Goal: Task Accomplishment & Management: Complete application form

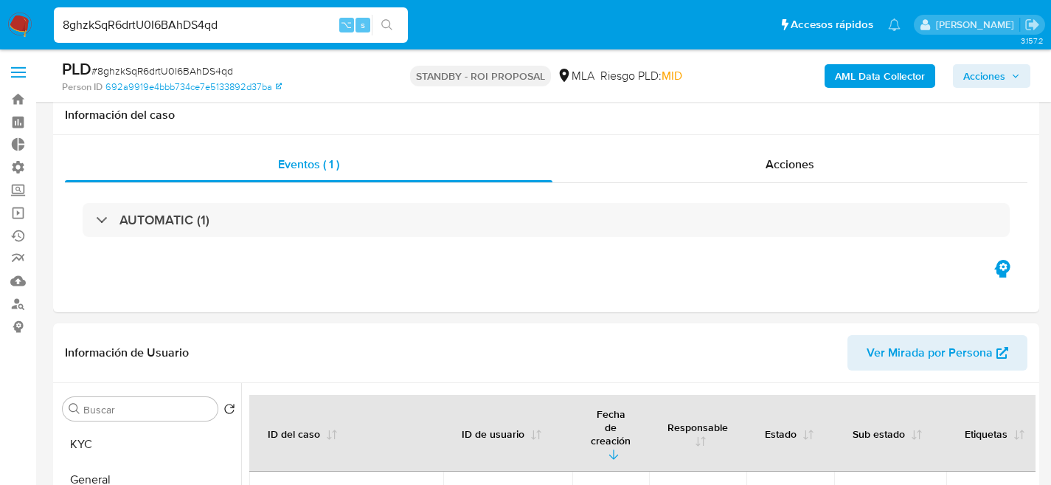
select select "10"
click at [195, 41] on div "8ghzkSqR6drtU0I6BAhDS4qd ⌥ s" at bounding box center [231, 24] width 354 height 35
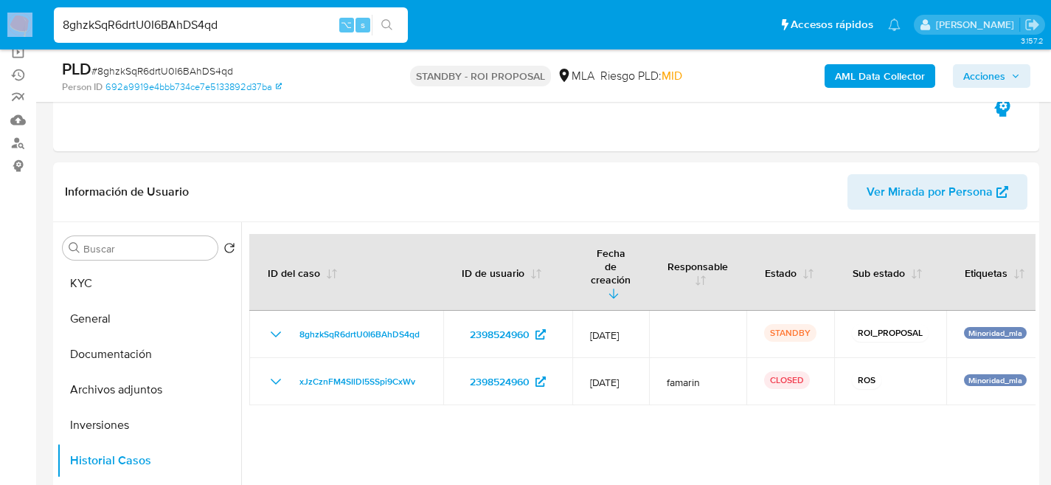
click at [195, 41] on div "8ghzkSqR6drtU0I6BAhDS4qd ⌥ s" at bounding box center [231, 24] width 354 height 35
click at [204, 30] on input "8ghzkSqR6drtU0I6BAhDS4qd" at bounding box center [231, 24] width 354 height 19
paste input "668030184"
type input "668030184"
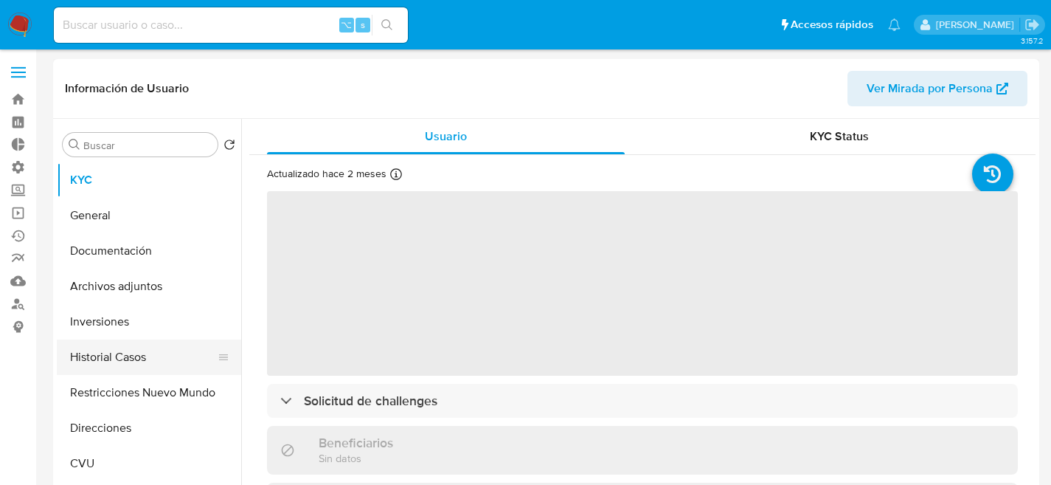
click at [60, 360] on button "Historial Casos" at bounding box center [143, 356] width 173 height 35
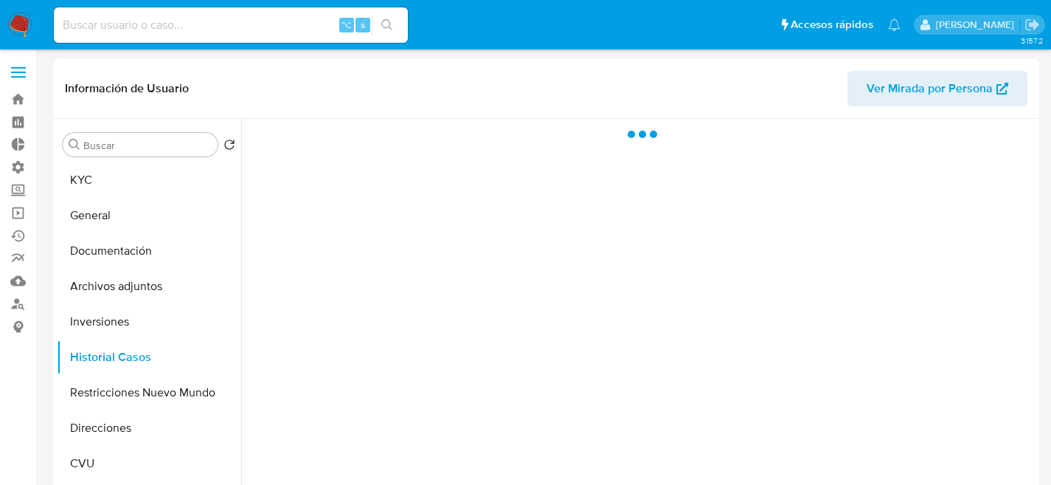
select select "10"
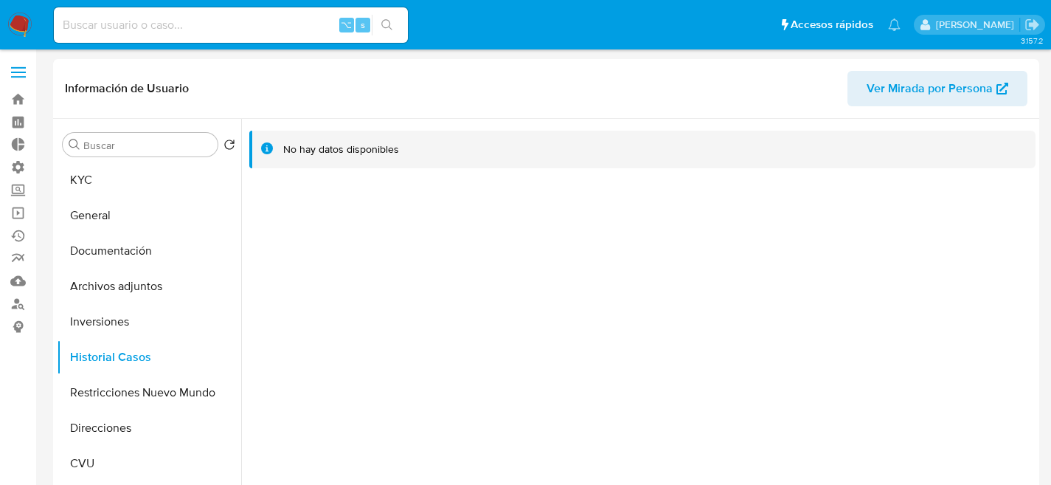
click at [152, 24] on input at bounding box center [231, 24] width 354 height 19
paste input "23339999"
type input "23339999"
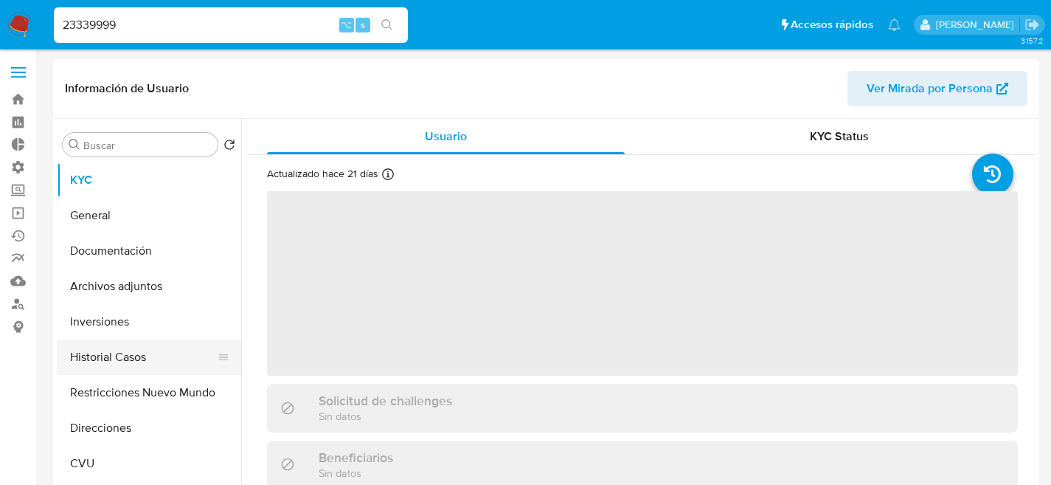
click at [122, 364] on button "Historial Casos" at bounding box center [143, 356] width 173 height 35
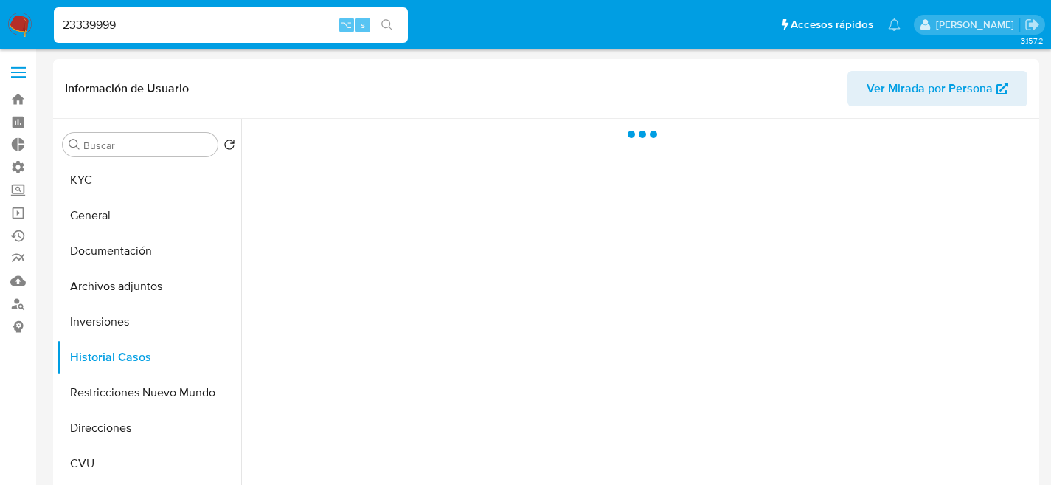
select select "10"
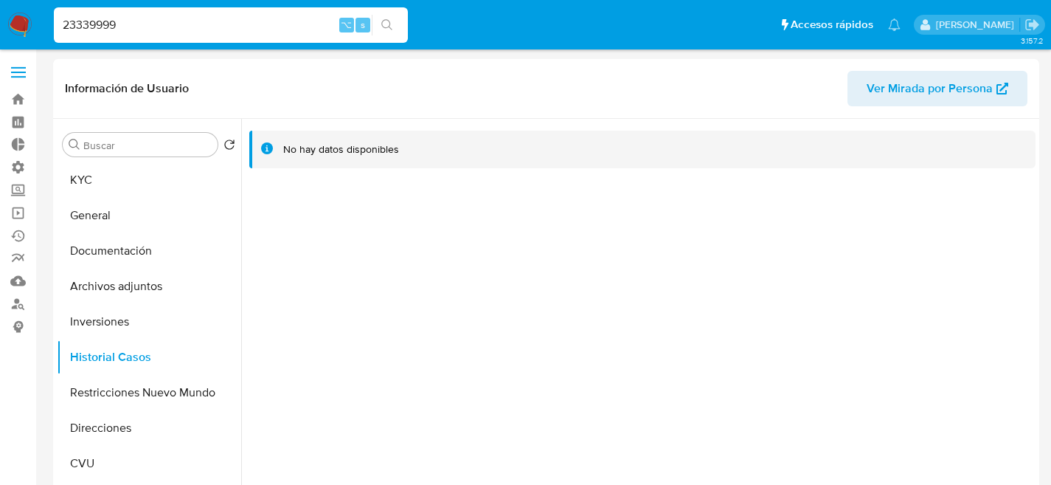
click at [254, 13] on div "23339999 ⌥ s" at bounding box center [231, 24] width 354 height 35
click at [255, 19] on input "23339999" at bounding box center [231, 24] width 354 height 19
click at [259, 23] on input "23339999" at bounding box center [231, 24] width 354 height 19
paste input "638104772"
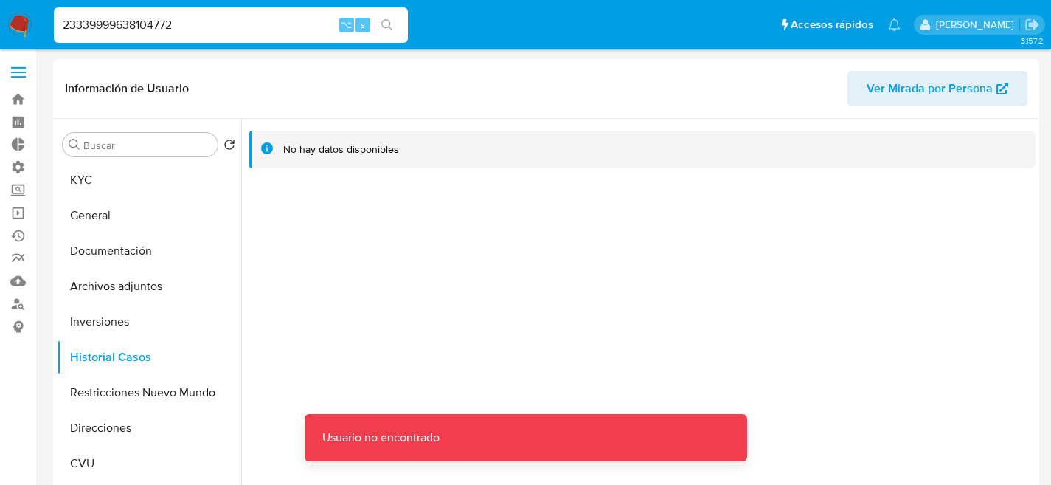
click at [257, 27] on input "23339999638104772" at bounding box center [231, 24] width 354 height 19
paste input
type input "638104772"
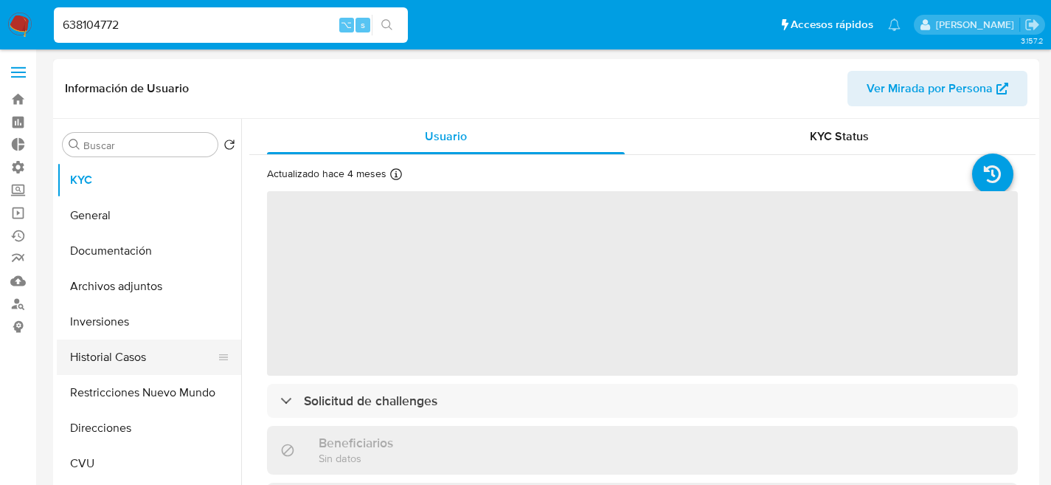
click at [94, 339] on ul "KYC General Documentación Archivos adjuntos Inversiones Historial Casos Restric…" at bounding box center [149, 328] width 184 height 333
click at [98, 341] on button "Historial Casos" at bounding box center [143, 356] width 173 height 35
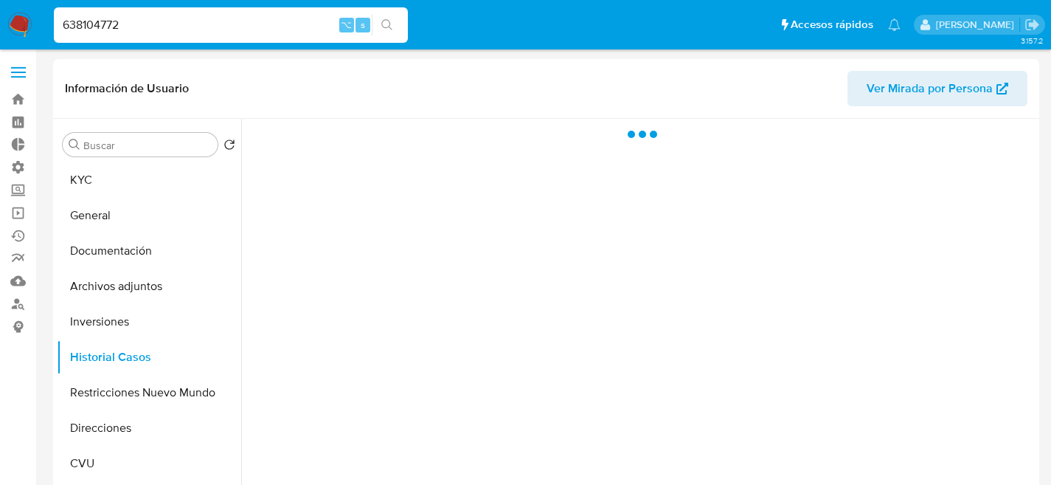
select select "10"
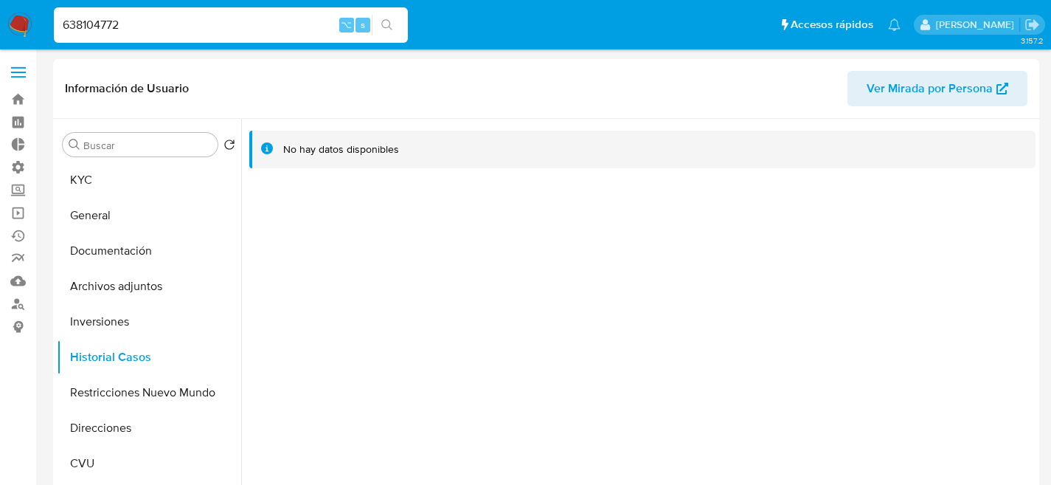
click at [282, 32] on input "638104772" at bounding box center [231, 24] width 354 height 19
click at [281, 27] on input "638104772" at bounding box center [231, 24] width 354 height 19
paste input "178814101"
type input "178814101"
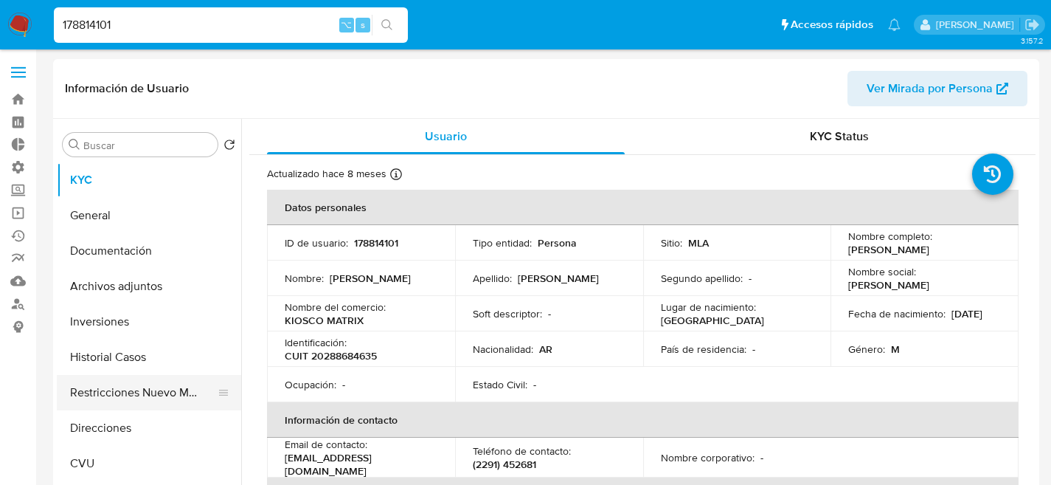
select select "10"
click at [119, 372] on button "Historial Casos" at bounding box center [143, 356] width 173 height 35
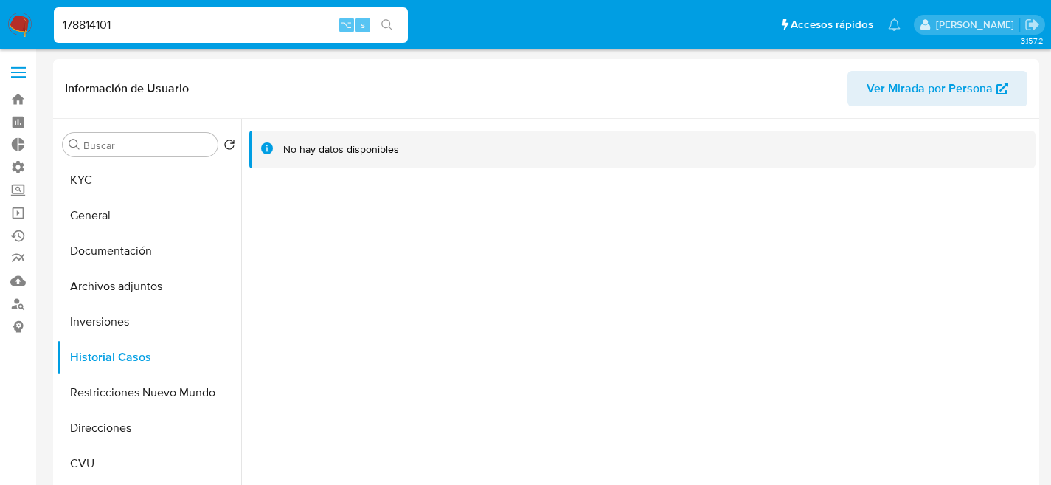
click at [178, 25] on input "178814101" at bounding box center [231, 24] width 354 height 19
paste input "548725556"
type input "548725556"
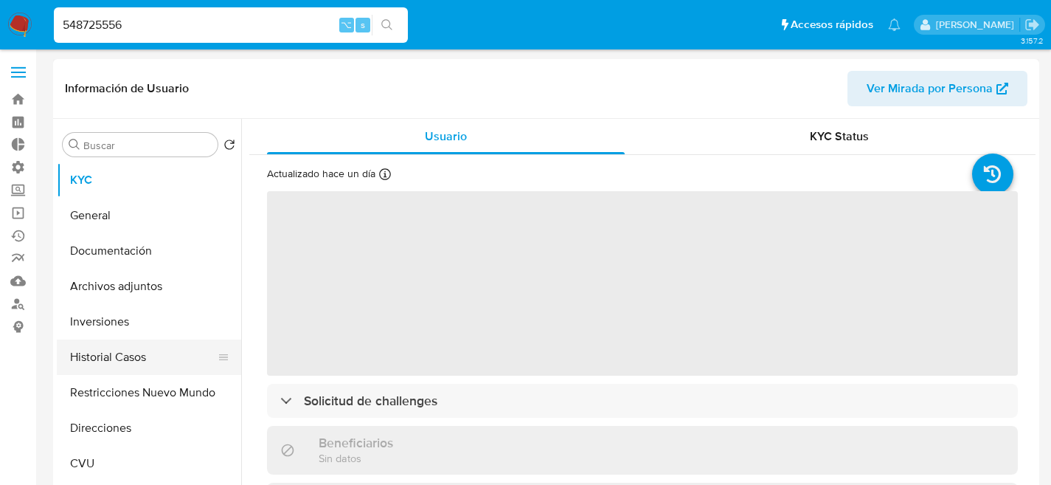
click at [108, 344] on button "Historial Casos" at bounding box center [143, 356] width 173 height 35
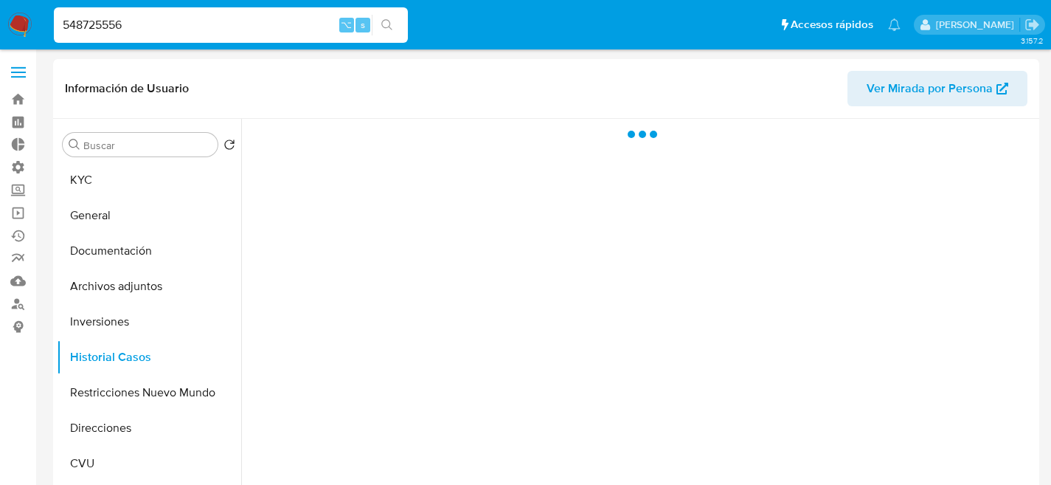
select select "10"
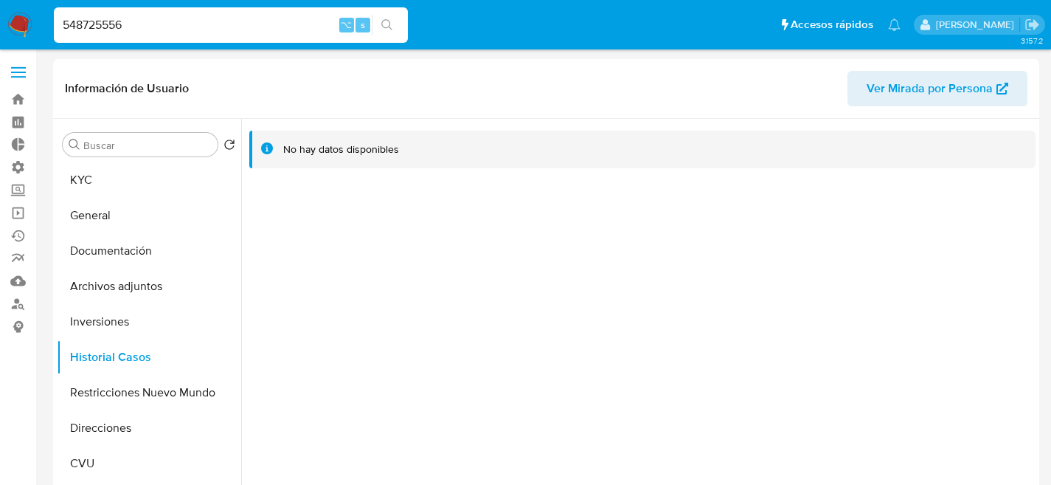
click at [80, 21] on input "548725556" at bounding box center [231, 24] width 354 height 19
paste input "9250819"
type input "59250819"
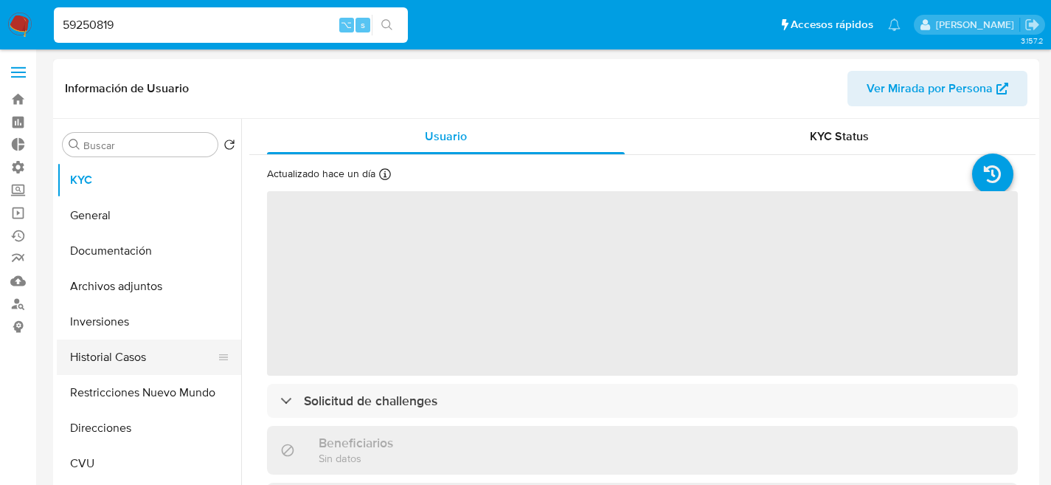
click at [153, 367] on button "Historial Casos" at bounding box center [143, 356] width 173 height 35
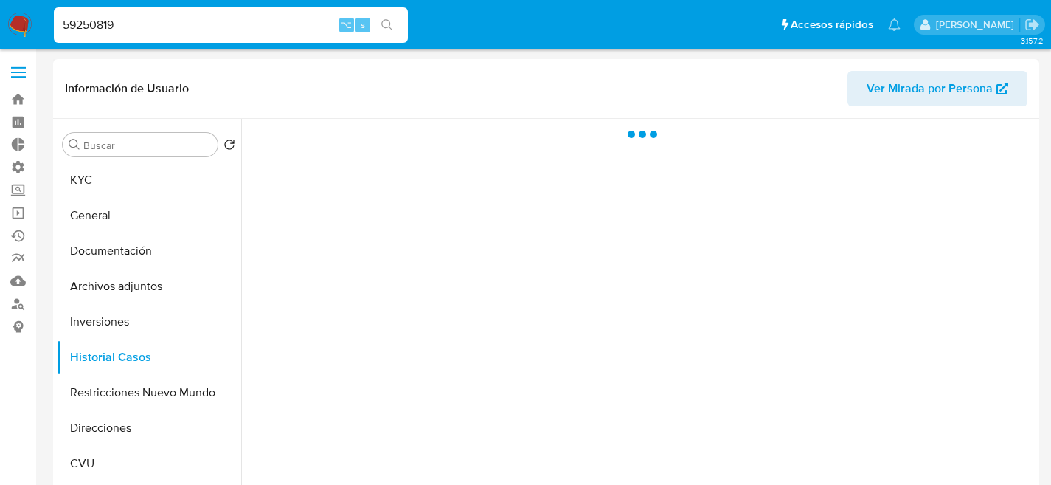
select select "10"
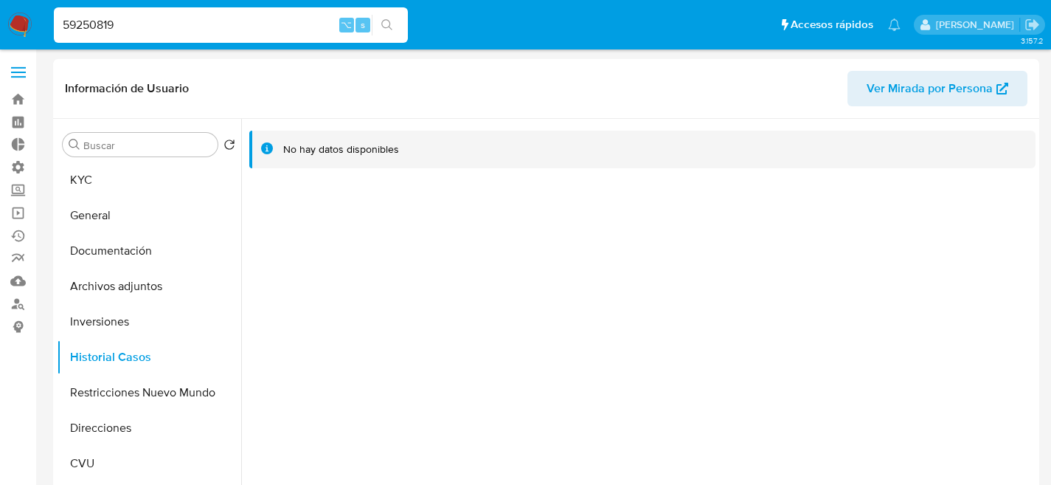
click at [236, 27] on input "59250819" at bounding box center [231, 24] width 354 height 19
paste input "668030184"
type input "668030184"
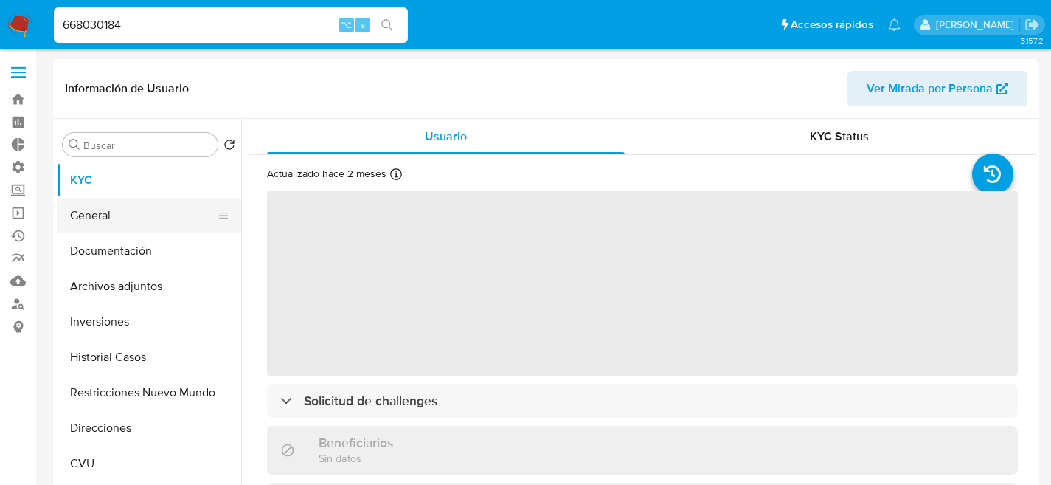
click at [92, 229] on button "General" at bounding box center [143, 215] width 173 height 35
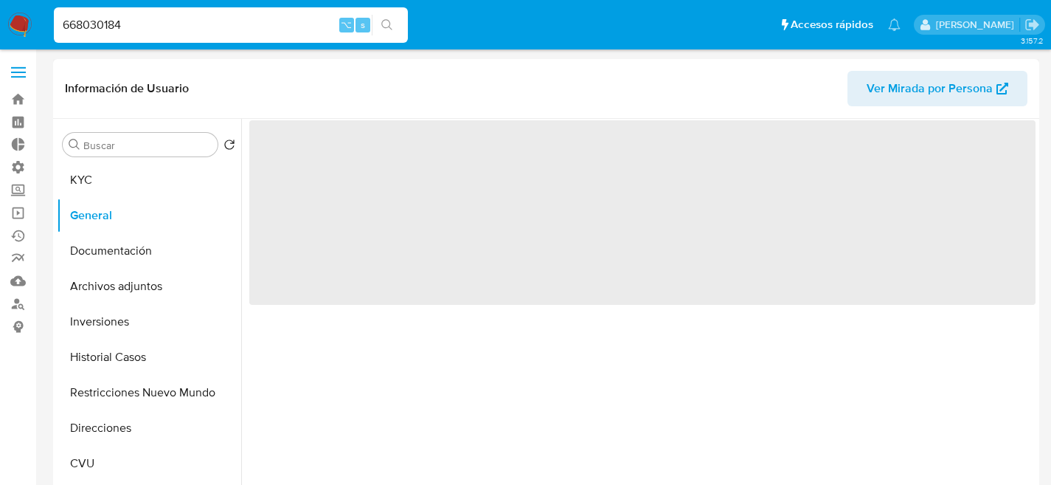
select select "10"
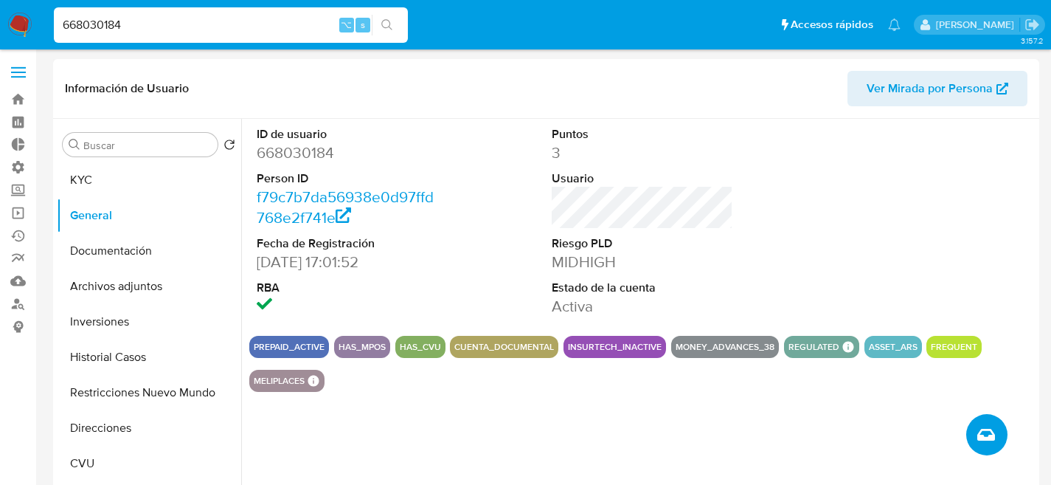
click at [996, 446] on button "Crear caso manual" at bounding box center [986, 434] width 41 height 41
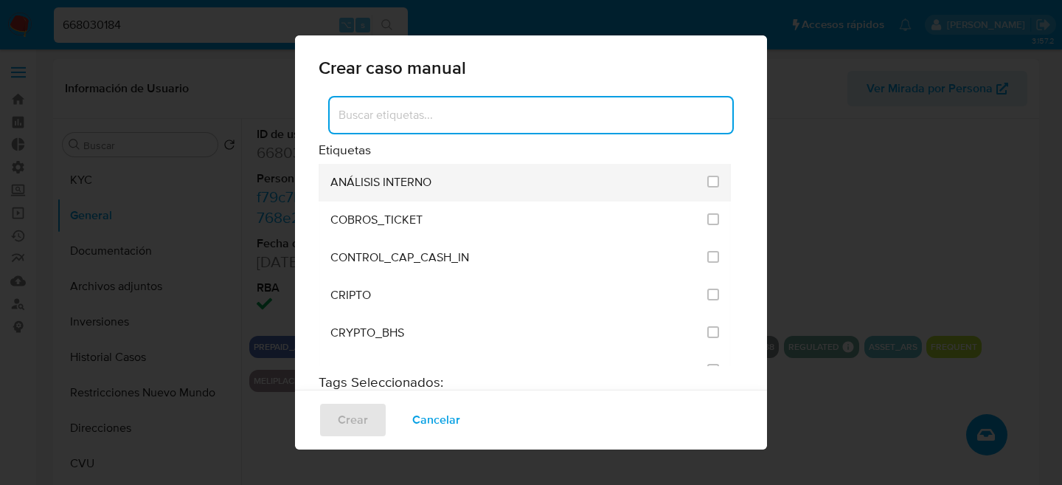
click at [608, 174] on div "ANÁLISIS INTERNO" at bounding box center [514, 183] width 368 height 38
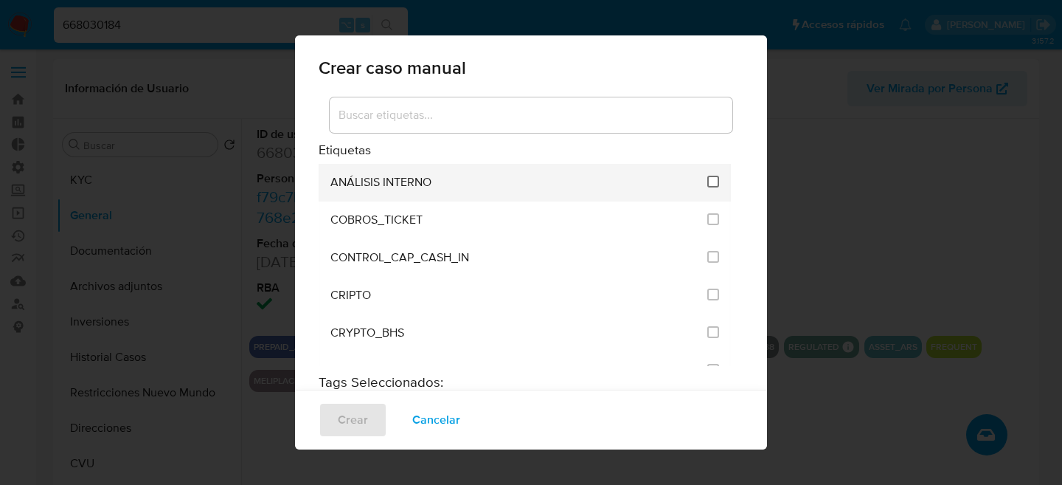
click at [707, 185] on input "1887" at bounding box center [713, 182] width 12 height 12
checkbox input "true"
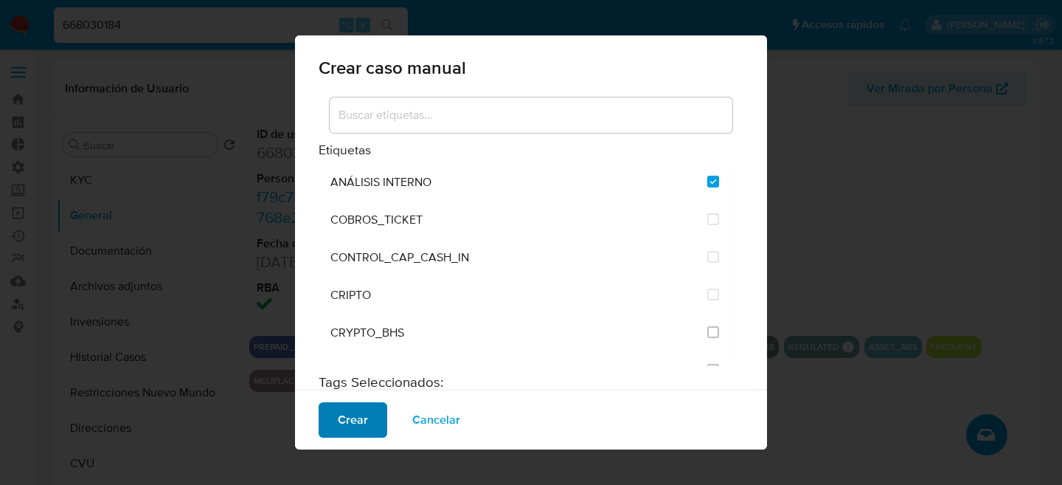
click at [349, 418] on span "Crear" at bounding box center [353, 419] width 30 height 32
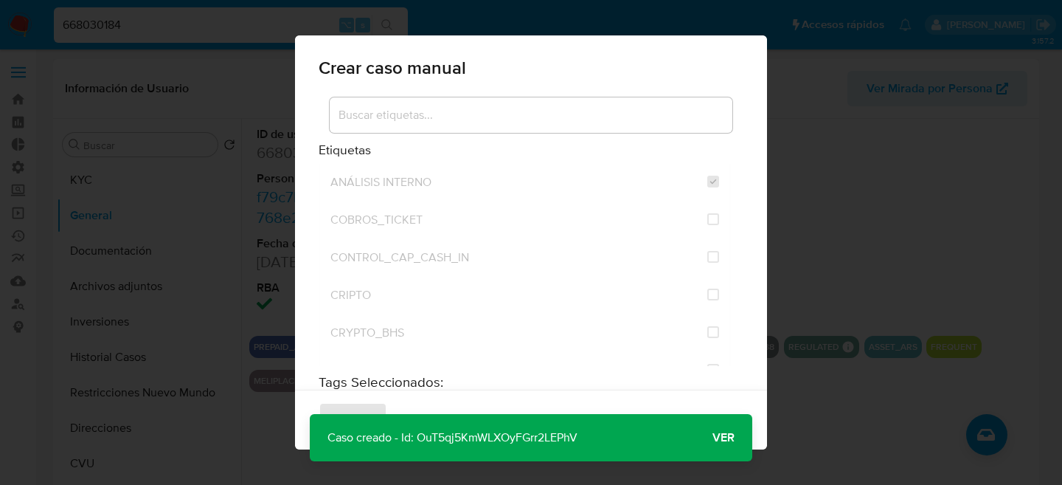
click at [726, 437] on span "Ver" at bounding box center [723, 437] width 22 height 0
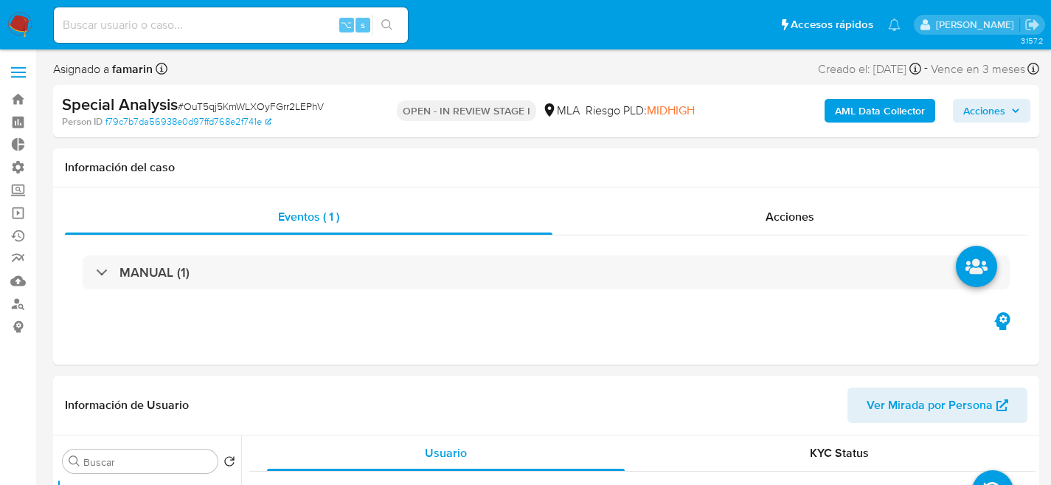
click at [254, 100] on span "# OuT5qj5KmWLXOyFGrr2LEPhV" at bounding box center [251, 106] width 146 height 15
select select "10"
copy span "OuT5qj5KmWLXOyFGrr2LEPhV"
click at [240, 15] on input at bounding box center [231, 24] width 354 height 19
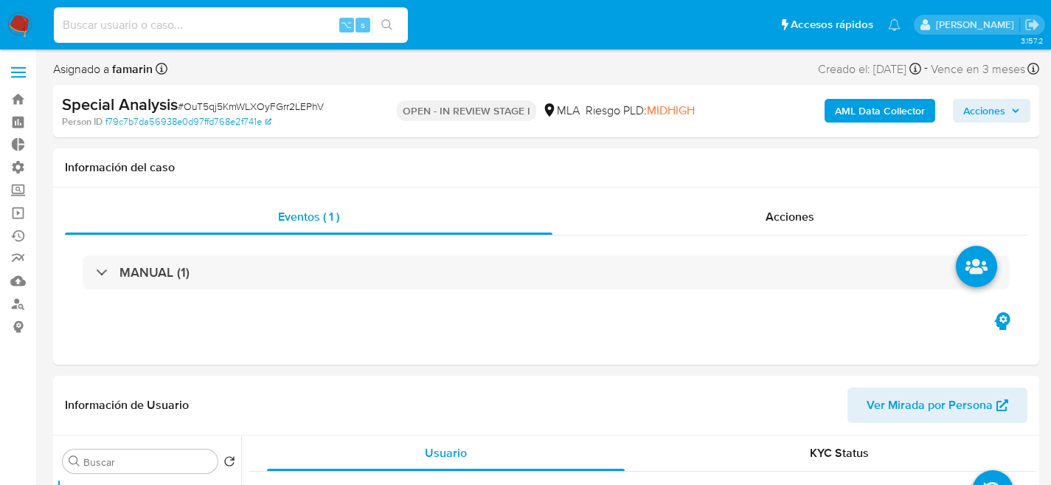
click at [240, 15] on input at bounding box center [231, 24] width 354 height 19
paste input "23339999"
type input "23339999"
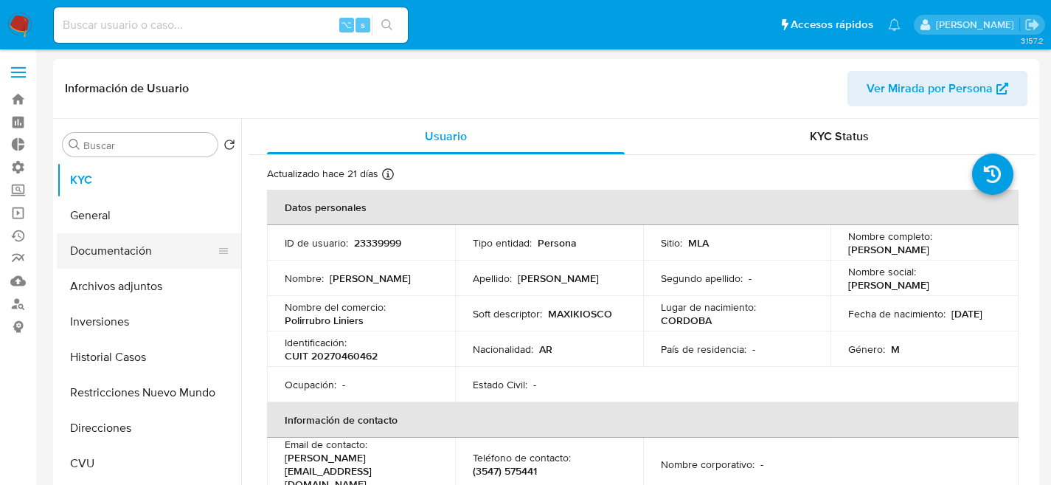
click at [100, 236] on button "Documentación" at bounding box center [143, 250] width 173 height 35
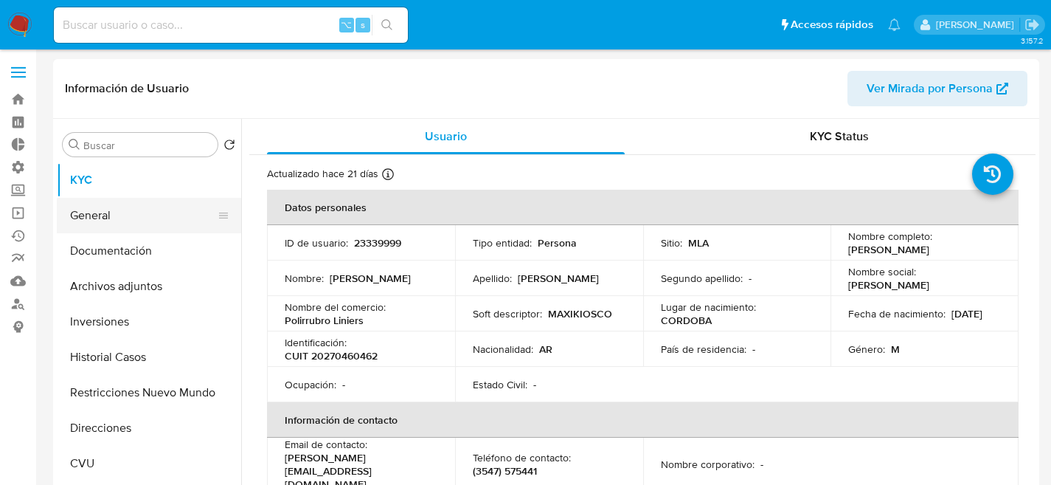
select select "10"
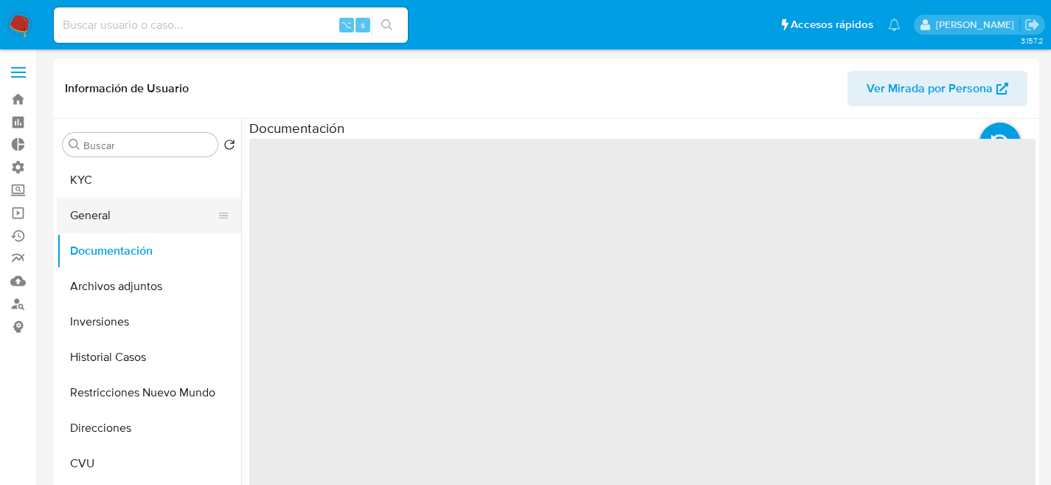
click at [106, 223] on button "General" at bounding box center [143, 215] width 173 height 35
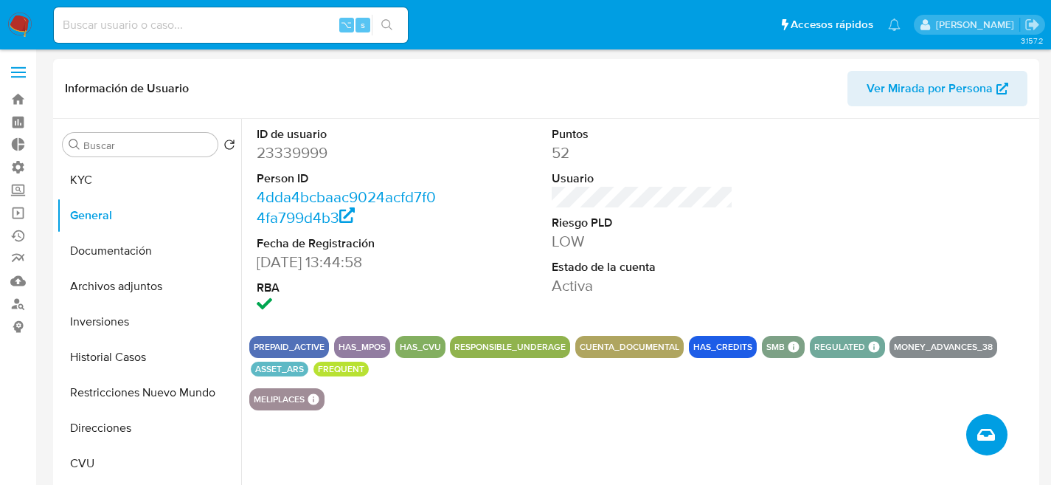
click at [992, 445] on button "Crear caso manual" at bounding box center [986, 434] width 41 height 41
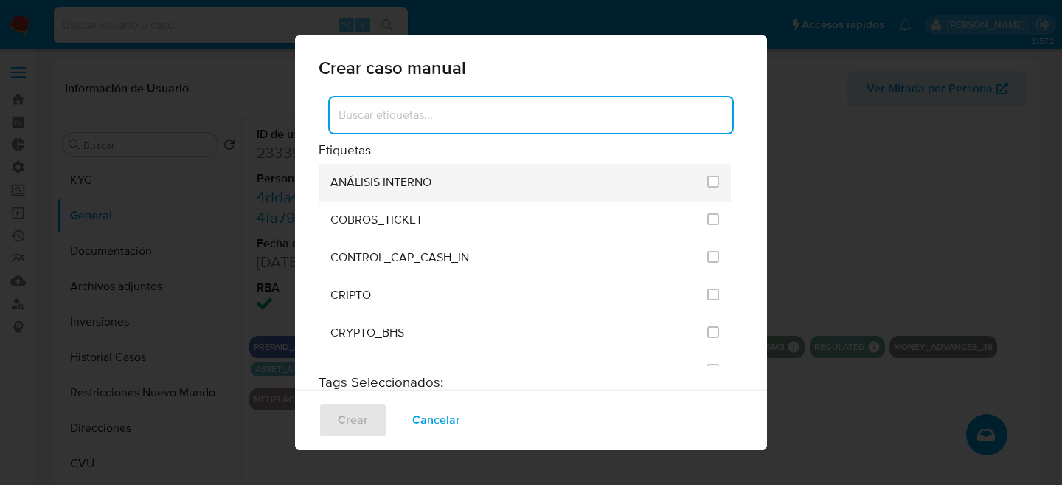
click at [586, 176] on div "ANÁLISIS INTERNO" at bounding box center [514, 183] width 368 height 38
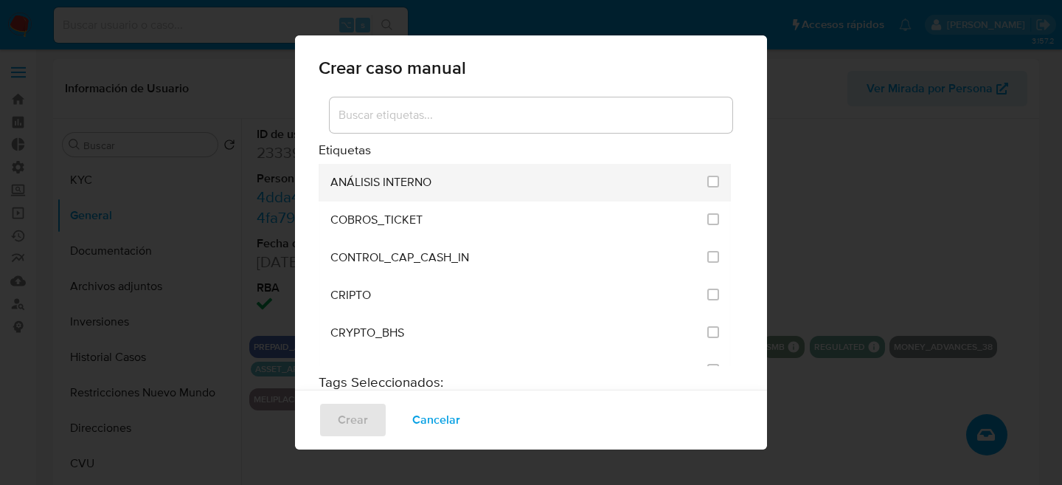
click at [662, 181] on div "ANÁLISIS INTERNO" at bounding box center [514, 183] width 368 height 38
click at [707, 189] on span at bounding box center [713, 182] width 12 height 17
click at [707, 181] on input "1887" at bounding box center [713, 182] width 12 height 12
checkbox input "true"
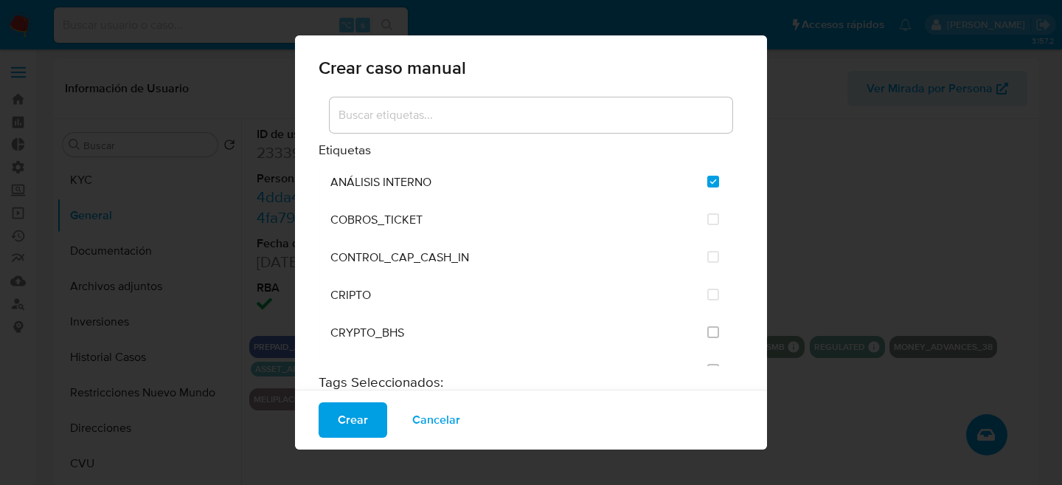
click at [319, 401] on div "Crear Cancelar" at bounding box center [531, 419] width 472 height 60
click at [330, 403] on button "Crear" at bounding box center [353, 419] width 69 height 35
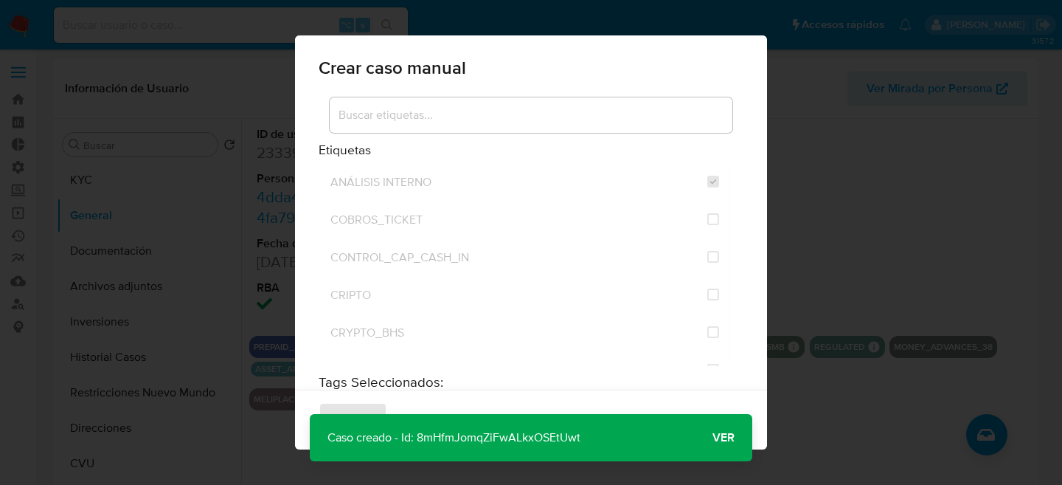
click at [724, 437] on span "Ver" at bounding box center [723, 437] width 22 height 0
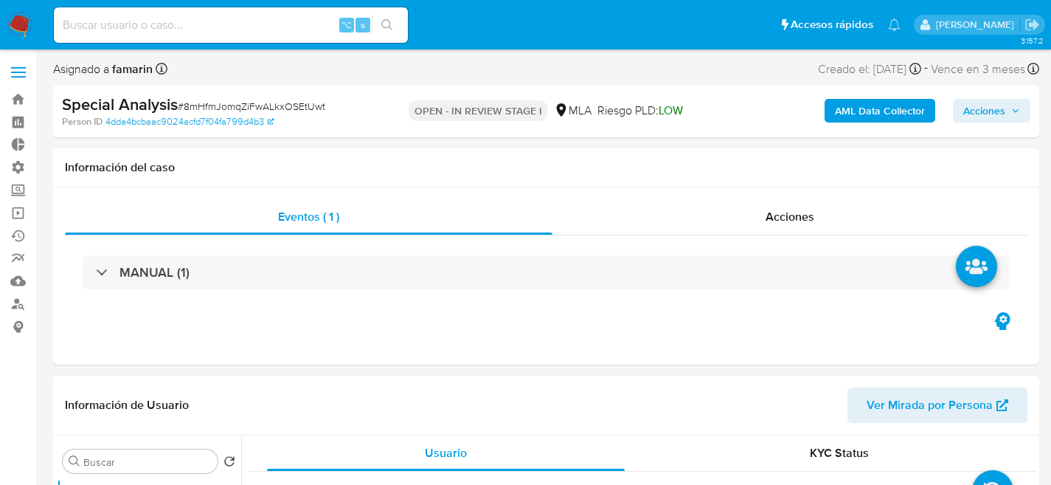
click at [237, 91] on div "Special Analysis # 8mHfmJomqZiFwALkxOSEtUwt Person ID 4dda4bcbaac9024acfd7f04fa…" at bounding box center [546, 111] width 986 height 52
click at [242, 94] on div "Special Analysis # 8mHfmJomqZiFwALkxOSEtUwt" at bounding box center [220, 105] width 317 height 22
select select "10"
click at [244, 100] on span "# 8mHfmJomqZiFwALkxOSEtUwt" at bounding box center [252, 106] width 148 height 15
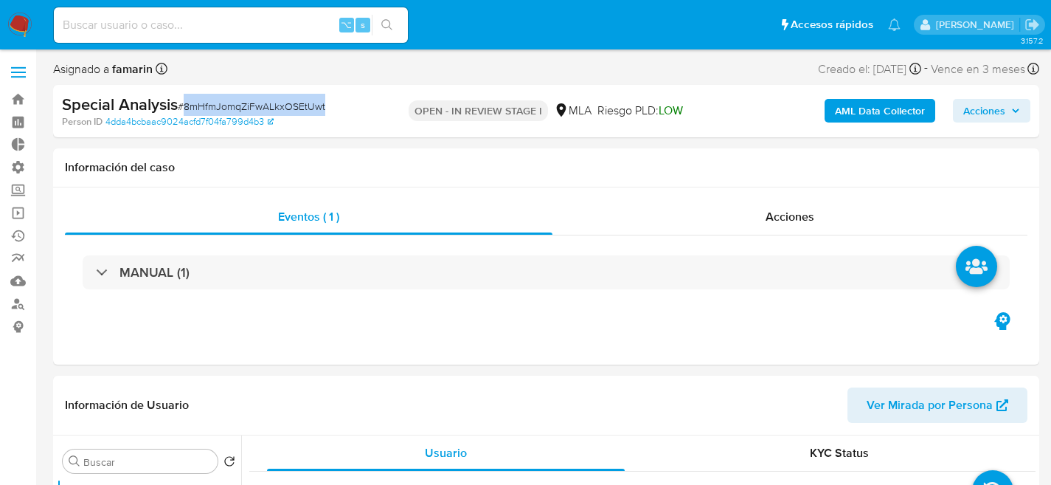
copy span "8mHfmJomqZiFwALkxOSEtUwt"
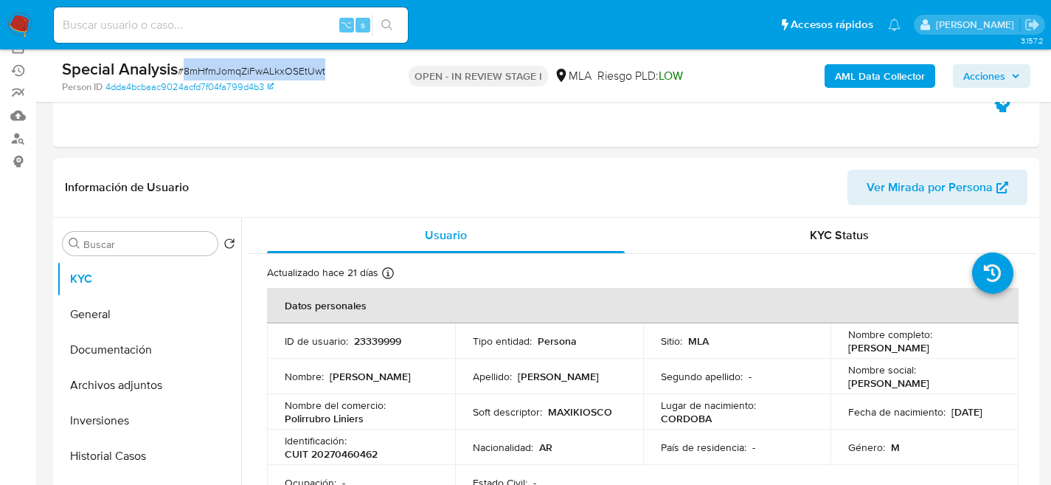
scroll to position [180, 0]
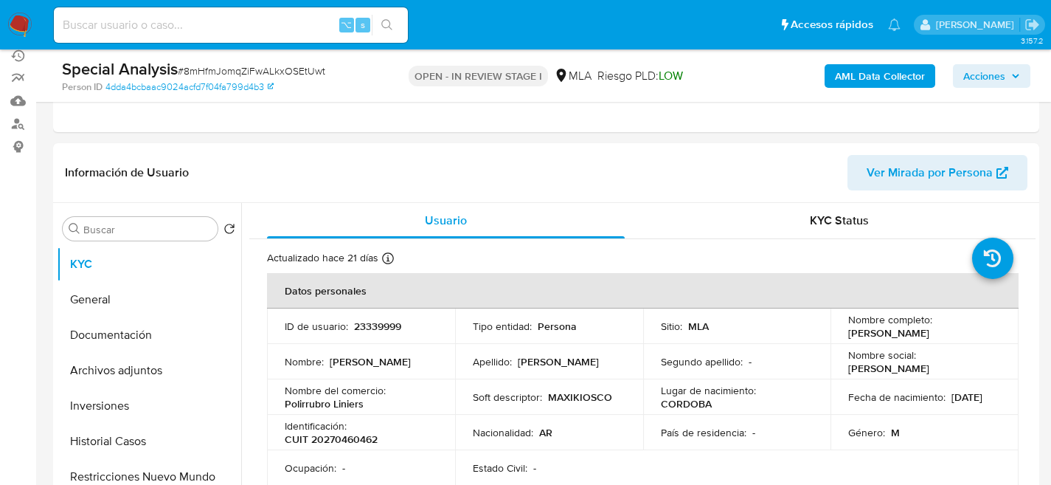
click at [223, 18] on input at bounding box center [231, 24] width 354 height 19
paste input "638104772"
type input "638104772"
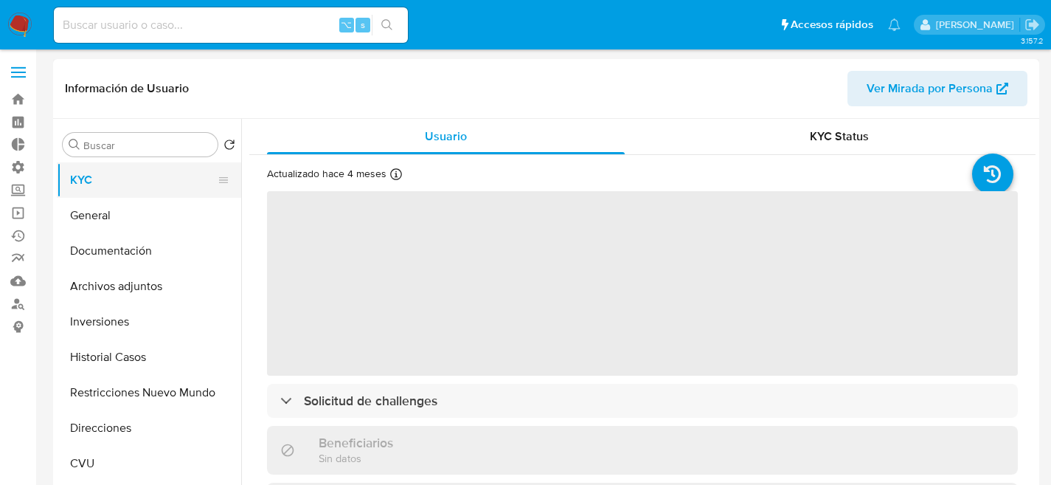
click at [71, 191] on button "KYC" at bounding box center [143, 179] width 173 height 35
click at [108, 207] on button "General" at bounding box center [143, 215] width 173 height 35
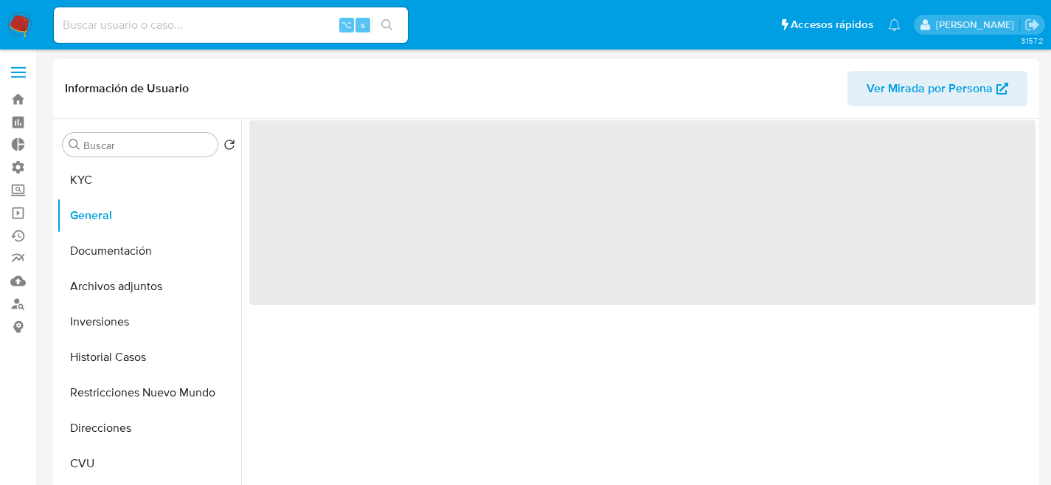
select select "10"
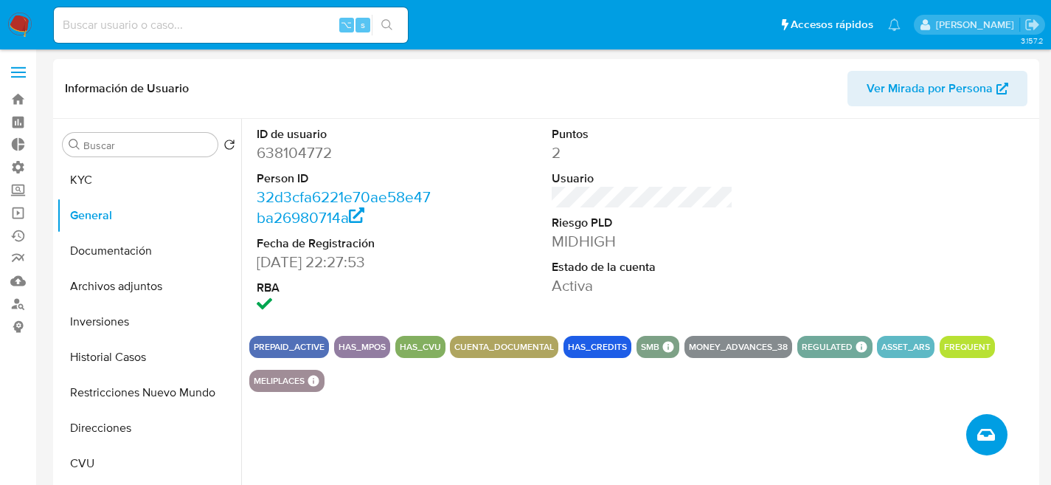
click at [974, 424] on button "Crear caso manual" at bounding box center [986, 434] width 41 height 41
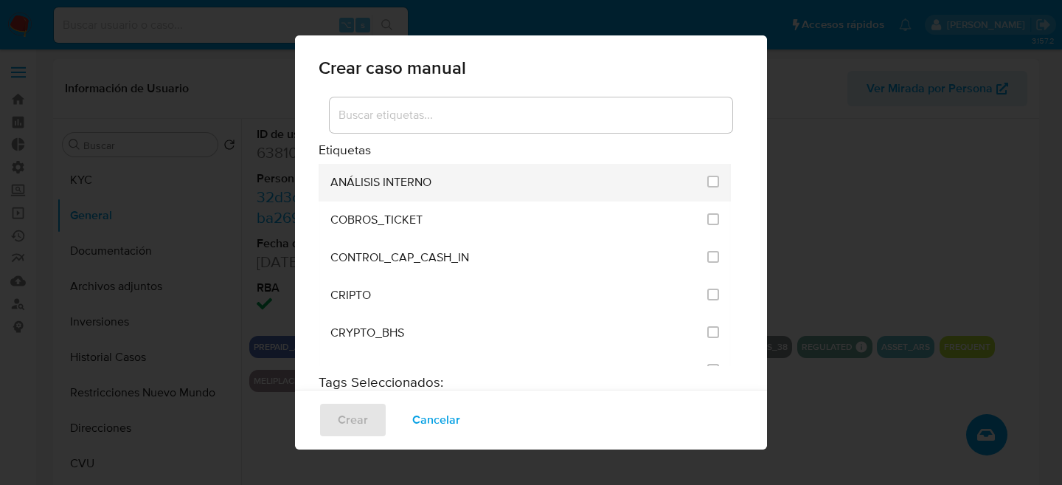
click at [383, 176] on span "ANÁLISIS INTERNO" at bounding box center [380, 182] width 101 height 15
click at [564, 184] on div "ANÁLISIS INTERNO" at bounding box center [514, 183] width 368 height 38
click at [598, 185] on div "ANÁLISIS INTERNO" at bounding box center [514, 183] width 368 height 38
drag, startPoint x: 681, startPoint y: 181, endPoint x: 690, endPoint y: 185, distance: 10.3
click at [683, 182] on div "ANÁLISIS INTERNO" at bounding box center [514, 183] width 368 height 38
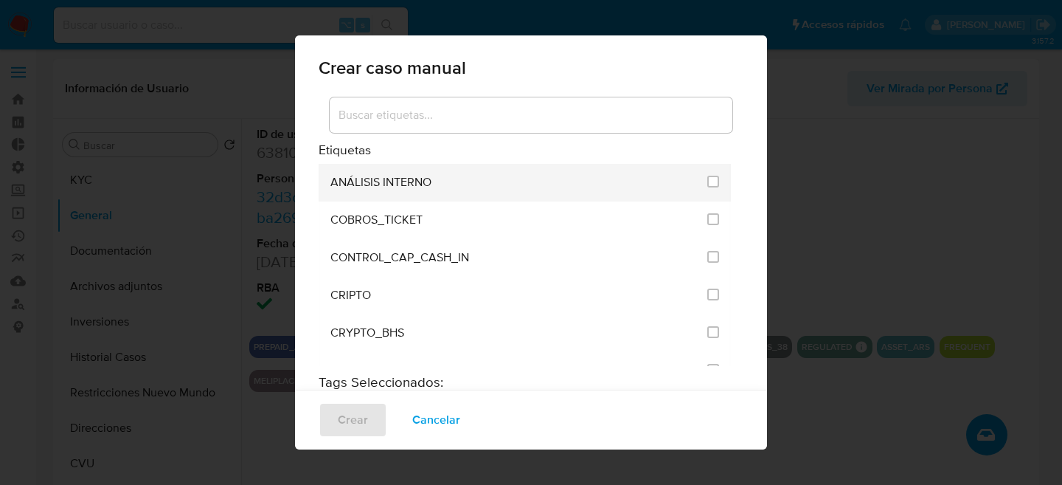
click at [708, 189] on li "ANÁLISIS INTERNO" at bounding box center [525, 183] width 412 height 38
click at [707, 179] on input "1887" at bounding box center [713, 182] width 12 height 12
checkbox input "true"
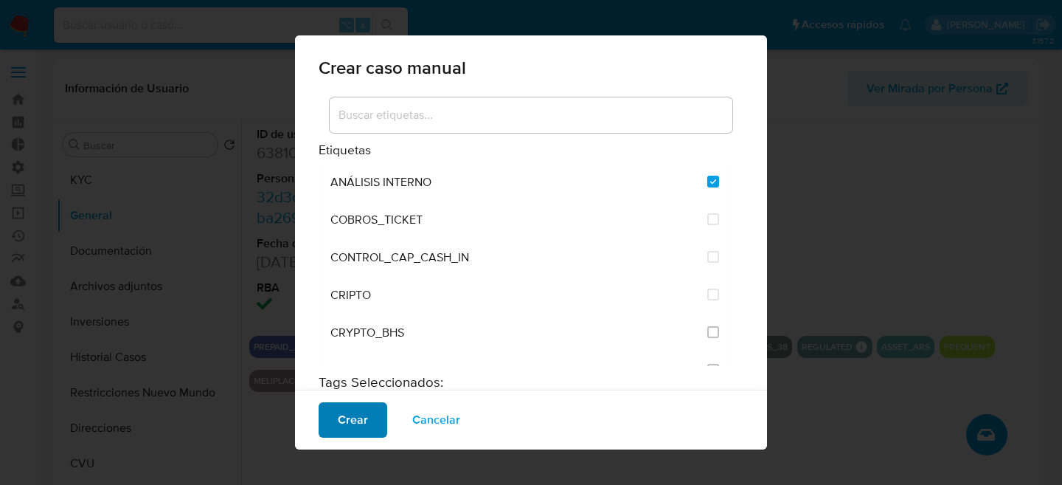
click at [352, 424] on span "Crear" at bounding box center [353, 419] width 30 height 32
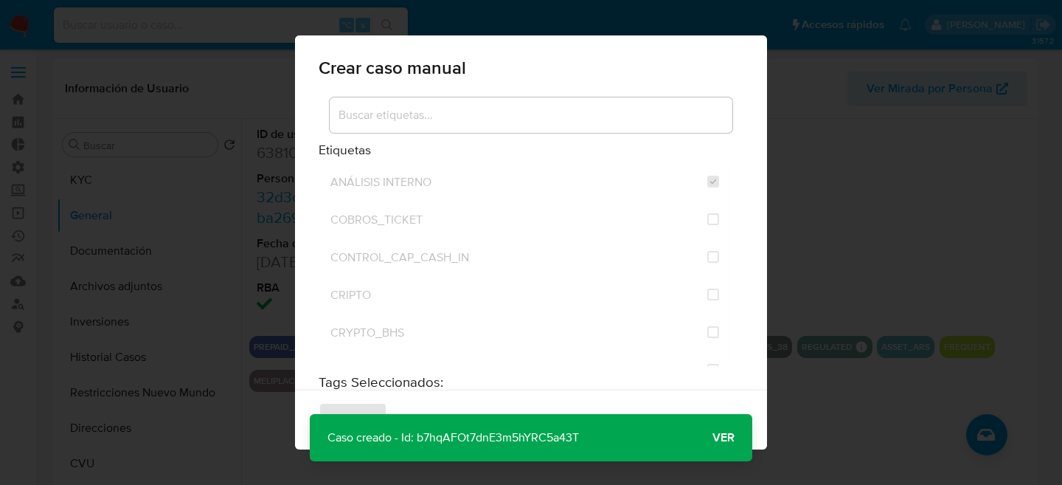
click at [738, 442] on button "Ver" at bounding box center [724, 437] width 58 height 35
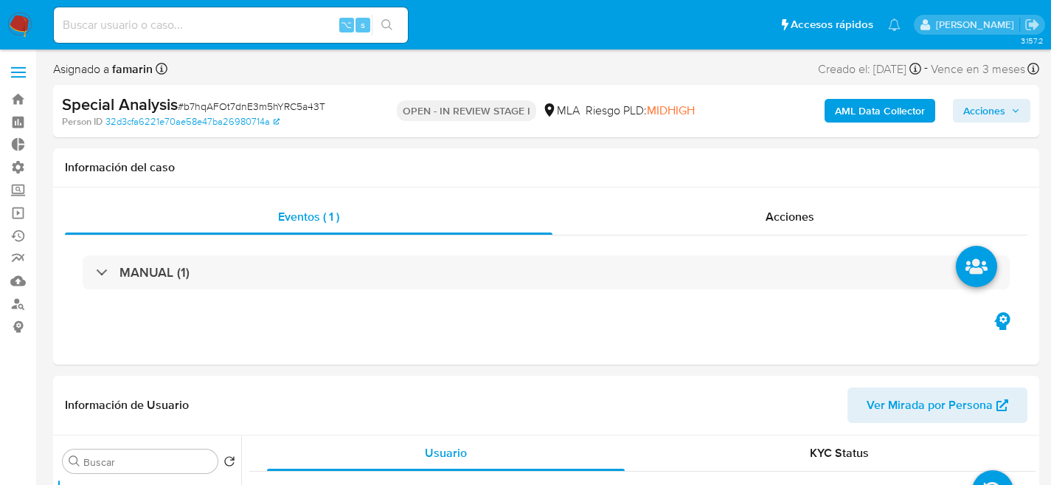
click at [316, 105] on span "# b7hqAFOt7dnE3m5hYRC5a43T" at bounding box center [252, 106] width 148 height 15
copy span "b7hqAFOt7dnE3m5hYRC5a43T"
select select "10"
click at [225, 13] on div "⌥ s" at bounding box center [231, 24] width 354 height 35
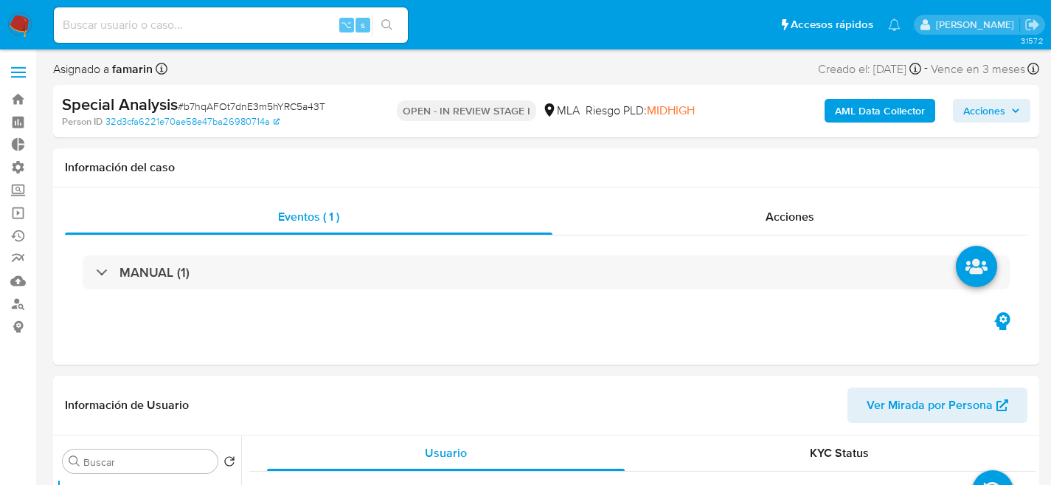
click at [234, 20] on input at bounding box center [231, 24] width 354 height 19
paste input "178814101"
type input "178814101"
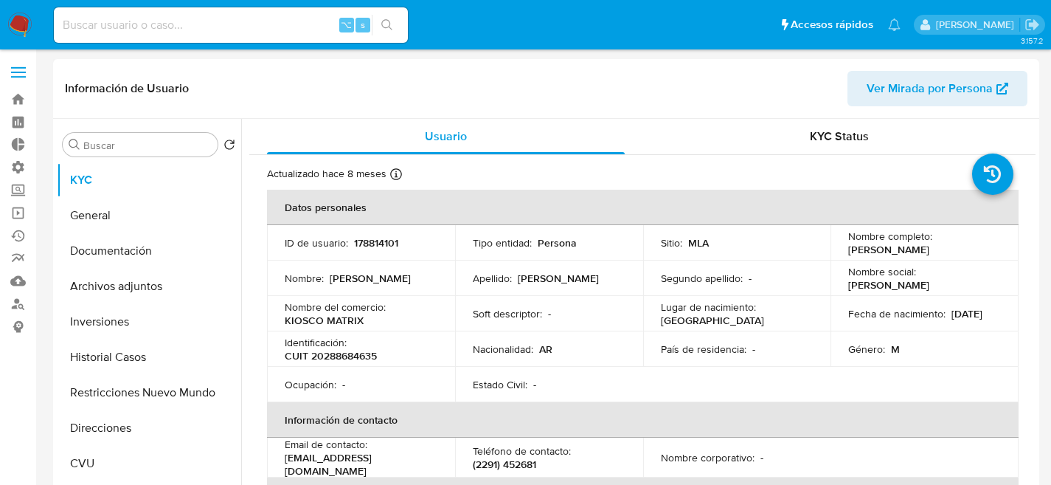
select select "10"
click at [105, 212] on button "General" at bounding box center [143, 215] width 173 height 35
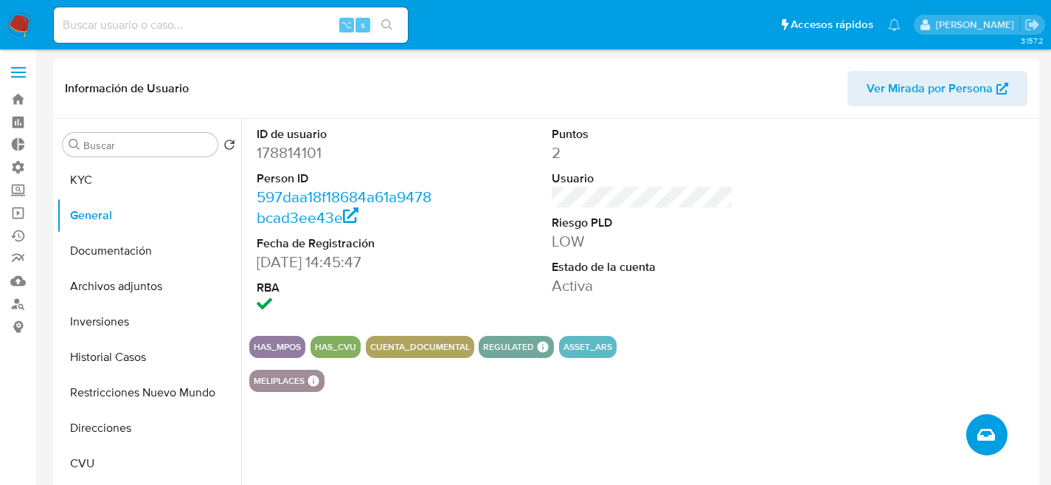
click at [1002, 431] on button "Crear caso manual" at bounding box center [986, 434] width 41 height 41
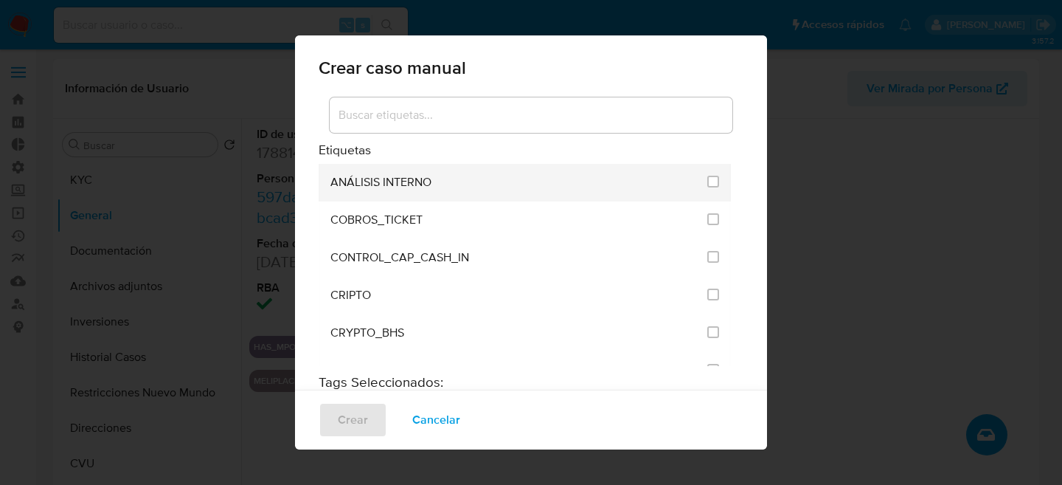
click at [691, 180] on li "ANÁLISIS INTERNO" at bounding box center [525, 183] width 412 height 38
click at [707, 181] on input "1887" at bounding box center [713, 182] width 12 height 12
checkbox input "true"
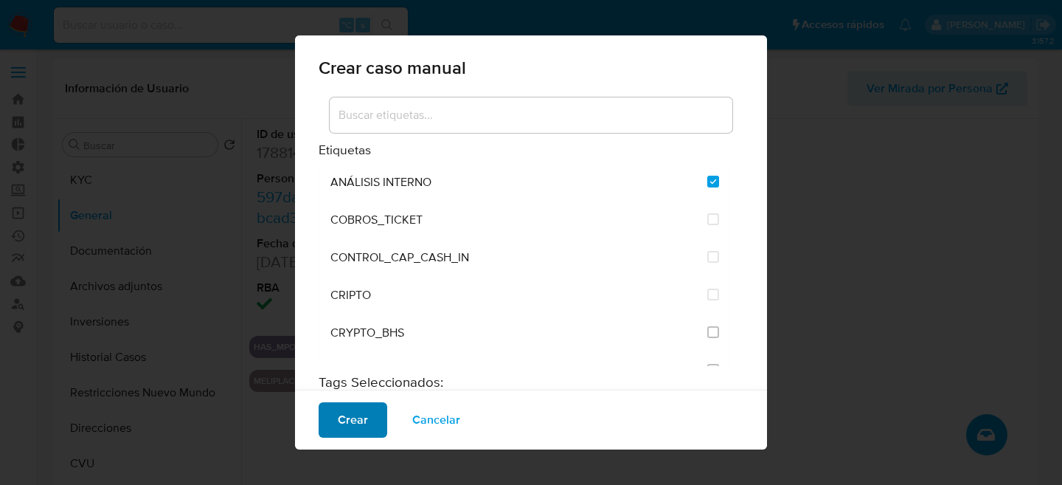
click at [329, 414] on button "Crear" at bounding box center [353, 419] width 69 height 35
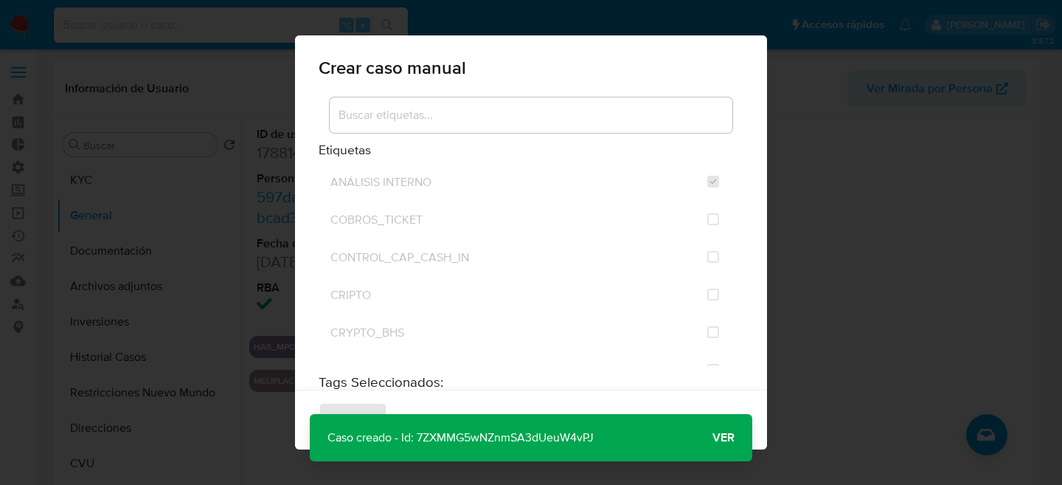
click at [721, 437] on span "Ver" at bounding box center [723, 437] width 22 height 0
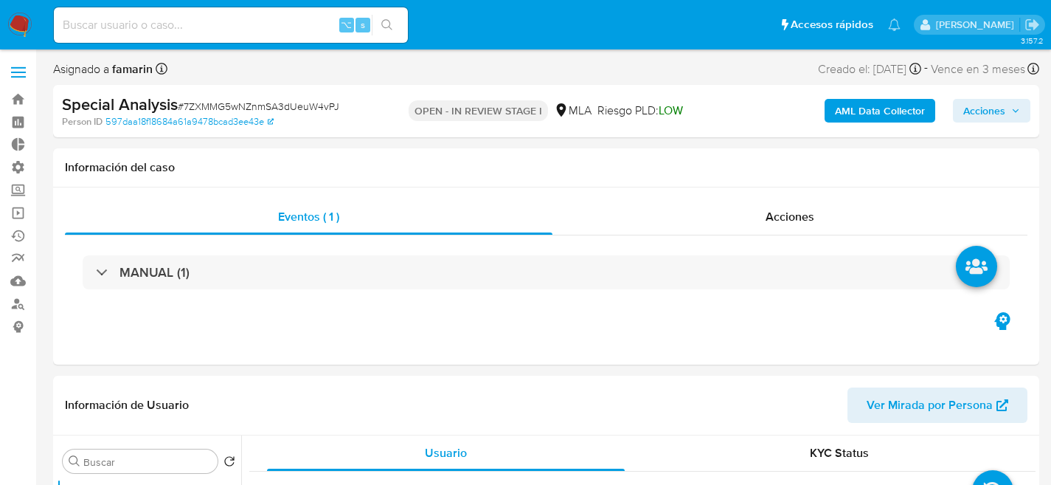
click at [229, 101] on span "# 7ZXMMG5wNZnmSA3dUeuW4vPJ" at bounding box center [259, 106] width 162 height 15
copy span "7ZXMMG5wNZnmSA3dUeuW4vPJ"
select select "10"
click at [191, 19] on input at bounding box center [231, 24] width 354 height 19
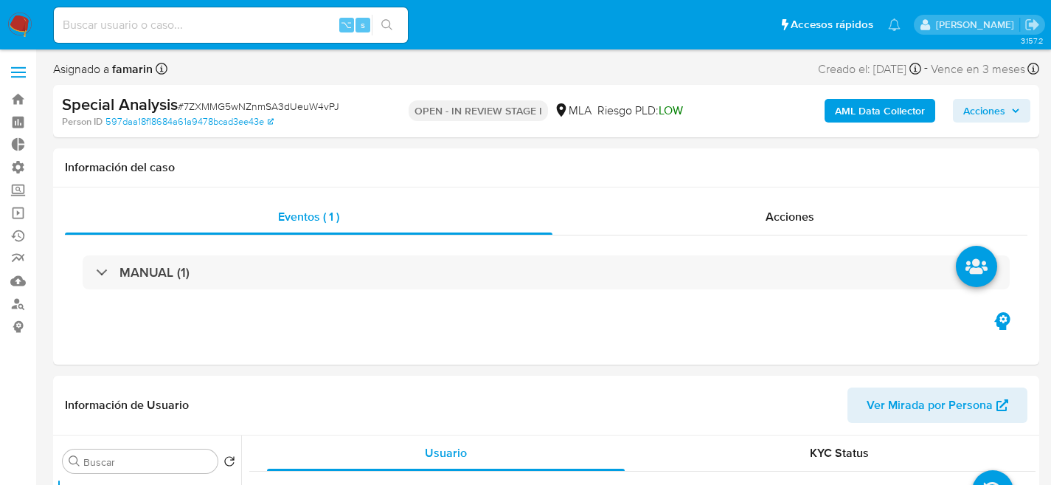
paste input "548725556"
type input "548725556"
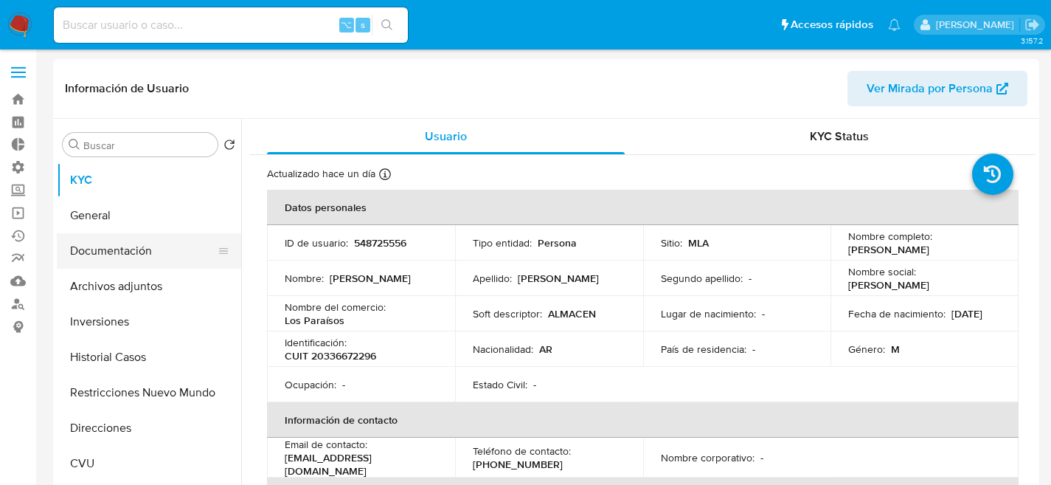
select select "10"
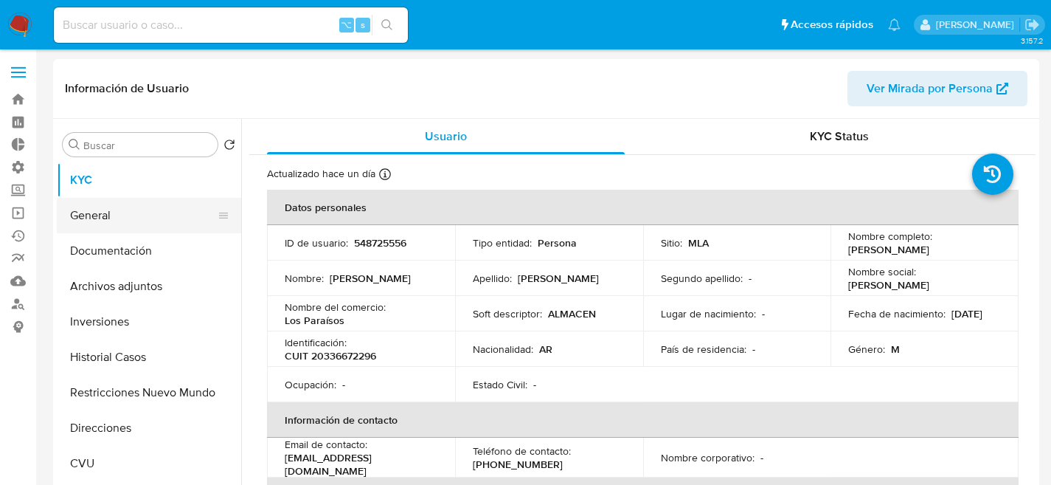
click at [162, 229] on button "General" at bounding box center [143, 215] width 173 height 35
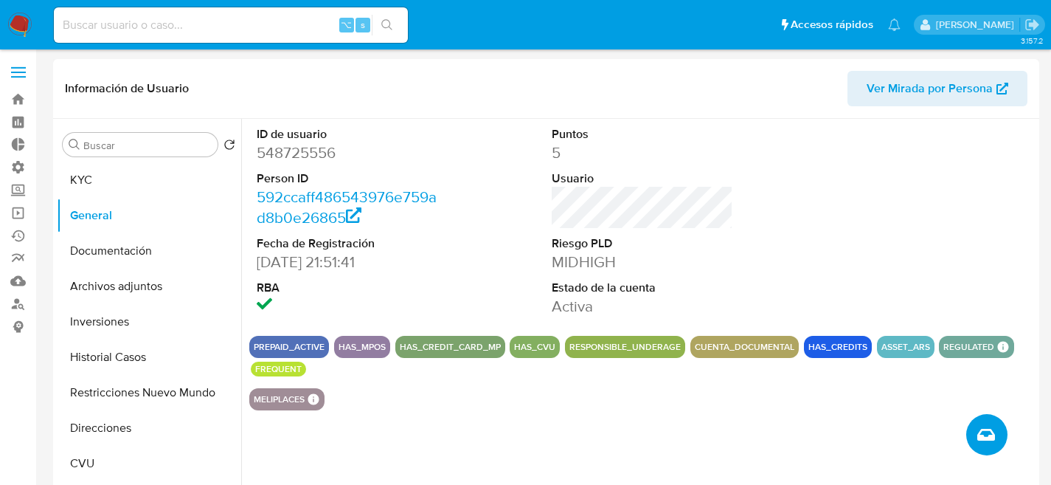
click at [991, 434] on icon "Crear caso manual" at bounding box center [986, 435] width 18 height 18
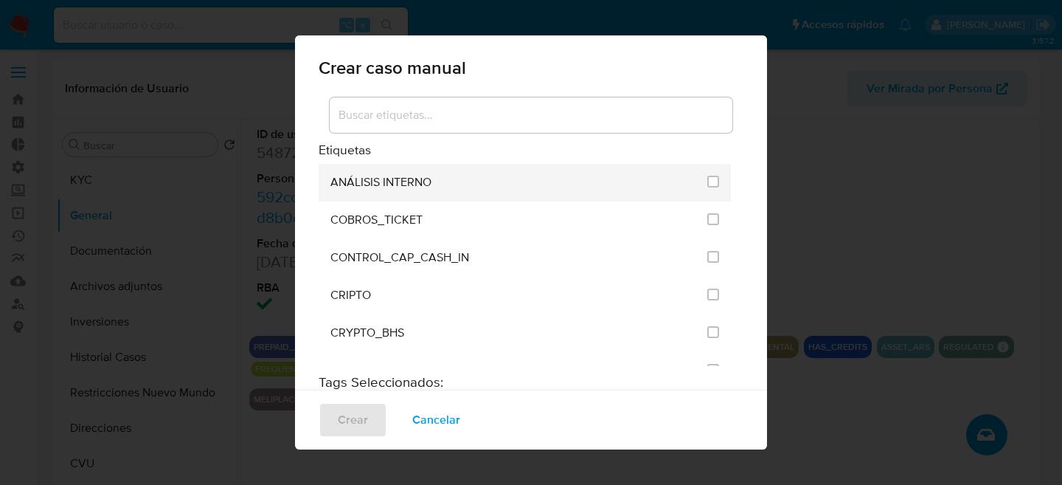
click at [469, 185] on div "ANÁLISIS INTERNO" at bounding box center [514, 183] width 368 height 38
click at [608, 184] on div "ANÁLISIS INTERNO" at bounding box center [514, 183] width 368 height 38
click at [645, 185] on div "ANÁLISIS INTERNO" at bounding box center [514, 183] width 368 height 38
click at [707, 186] on input "1887" at bounding box center [713, 182] width 12 height 12
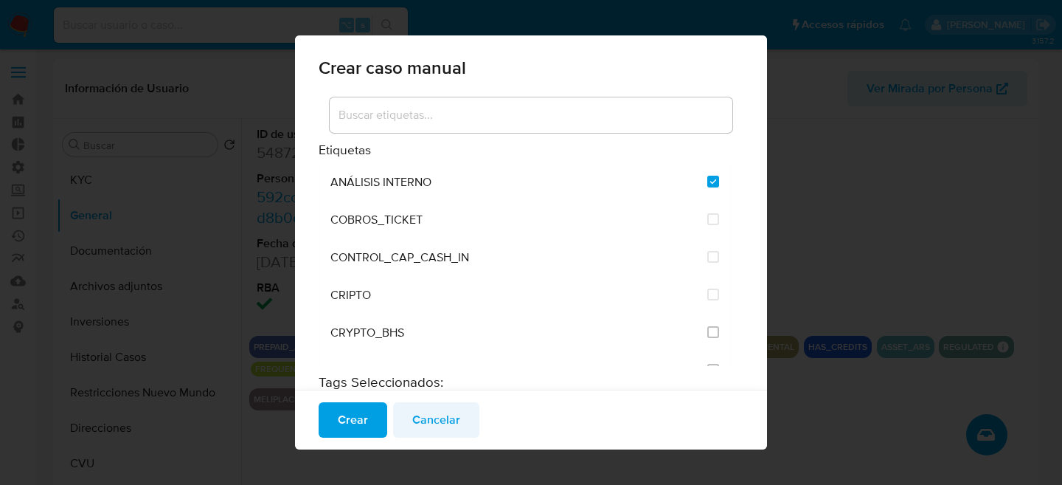
click at [406, 417] on button "Cancelar" at bounding box center [436, 419] width 86 height 35
checkbox input "false"
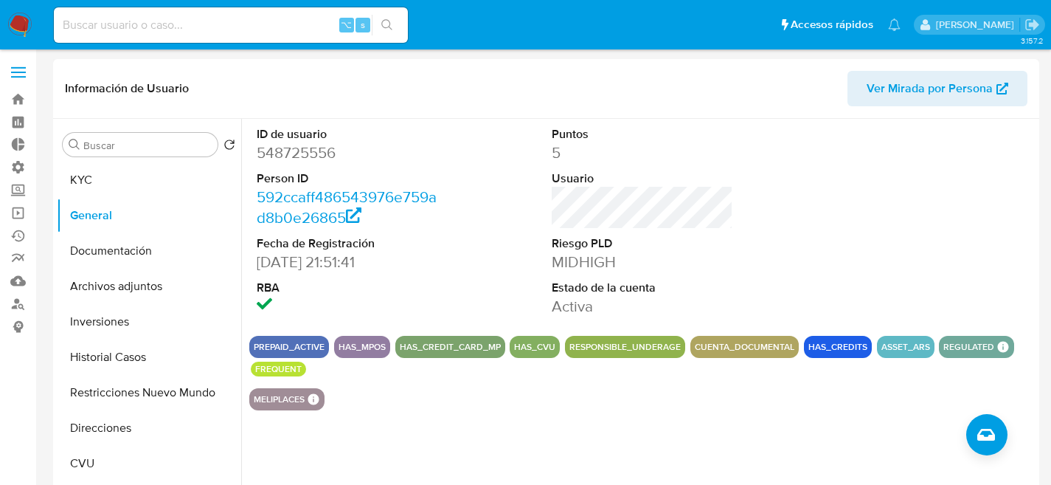
drag, startPoint x: 385, startPoint y: 417, endPoint x: 573, endPoint y: 389, distance: 190.1
click at [546, 397] on div "ID de usuario 548725556 Person ID 592ccaff486543976e759ad8b0e26865 Fecha de Reg…" at bounding box center [638, 308] width 794 height 378
click at [949, 428] on div "ID de usuario 548725556 Person ID 592ccaff486543976e759ad8b0e26865 Fecha de Reg…" at bounding box center [638, 308] width 794 height 378
click at [960, 432] on div "ID de usuario 548725556 Person ID 592ccaff486543976e759ad8b0e26865 Fecha de Reg…" at bounding box center [638, 308] width 794 height 378
click at [967, 432] on button "Crear caso manual" at bounding box center [986, 434] width 41 height 41
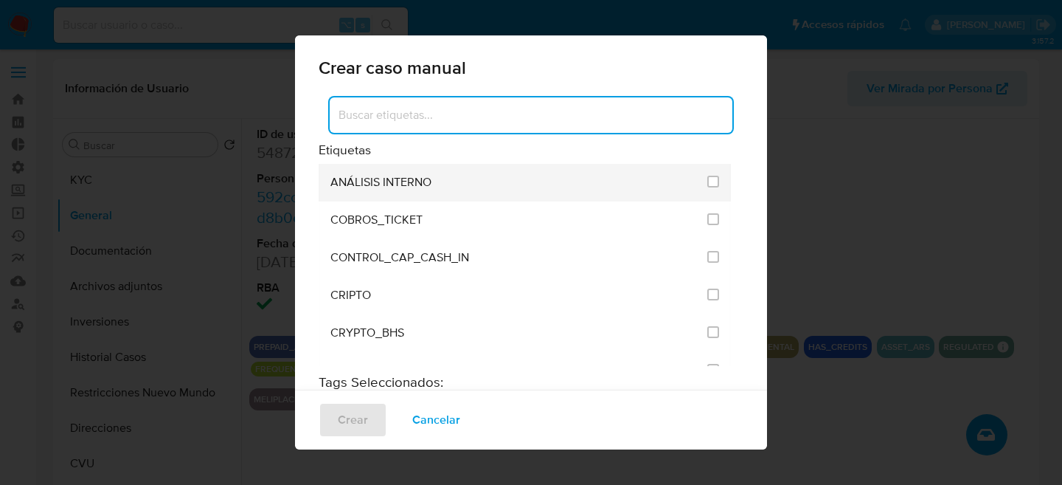
click at [710, 188] on li "ANÁLISIS INTERNO" at bounding box center [525, 183] width 412 height 38
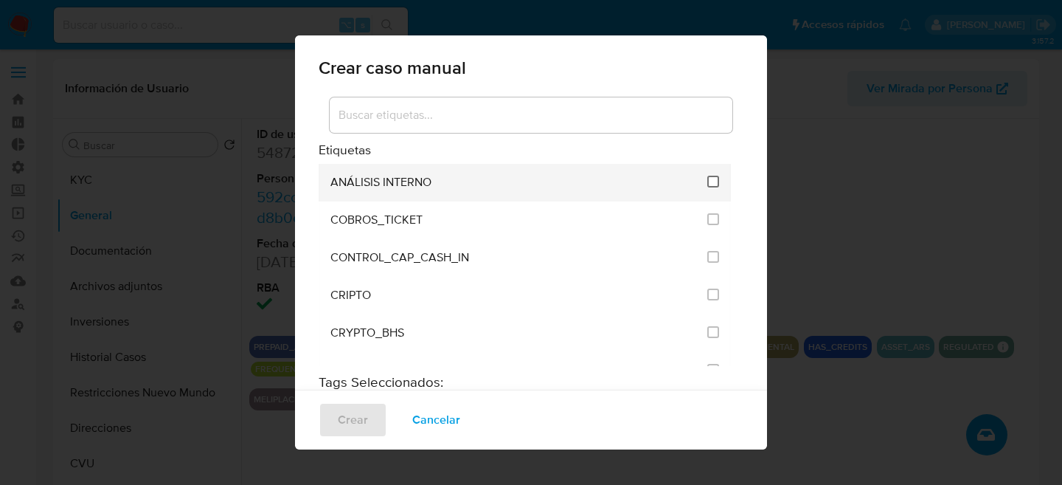
click at [707, 186] on input "1887" at bounding box center [713, 182] width 12 height 12
checkbox input "true"
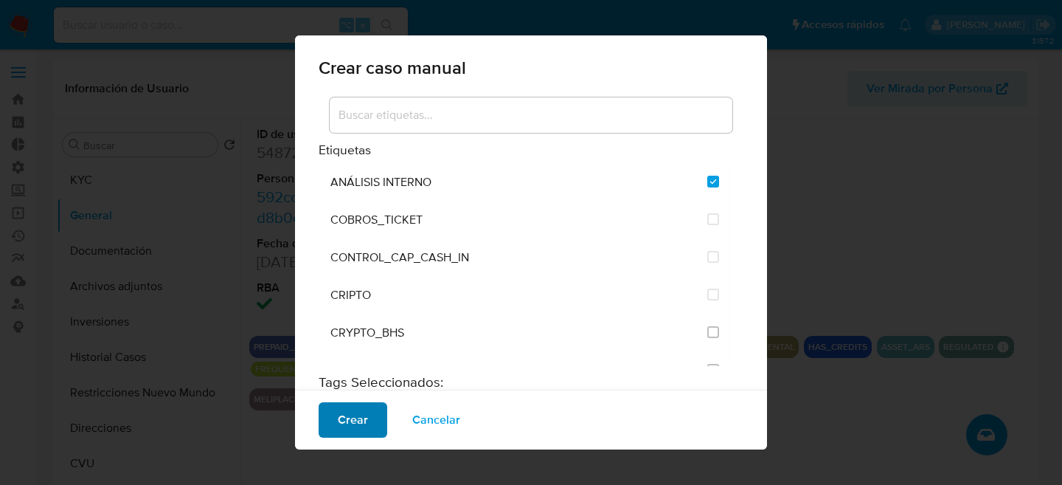
click at [348, 428] on span "Crear" at bounding box center [353, 419] width 30 height 32
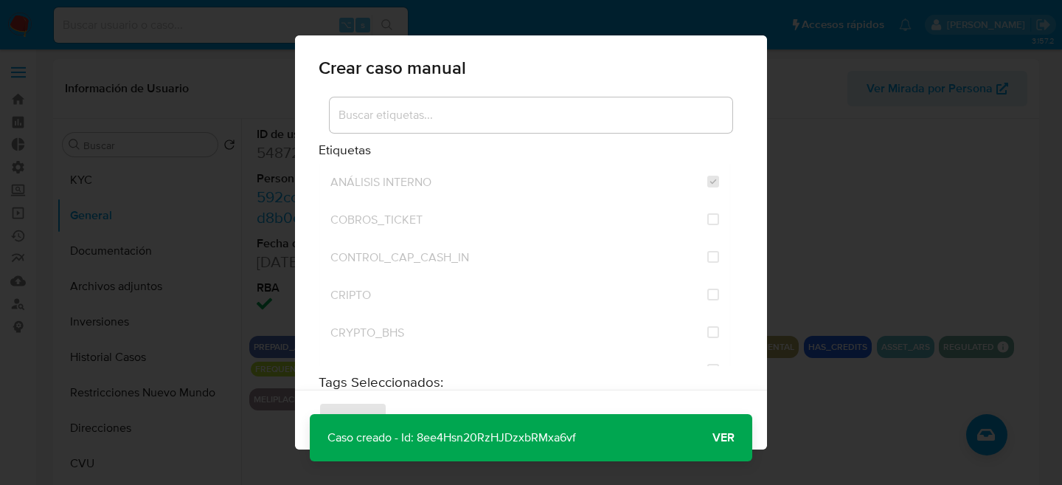
click at [724, 437] on span "Ver" at bounding box center [723, 437] width 22 height 0
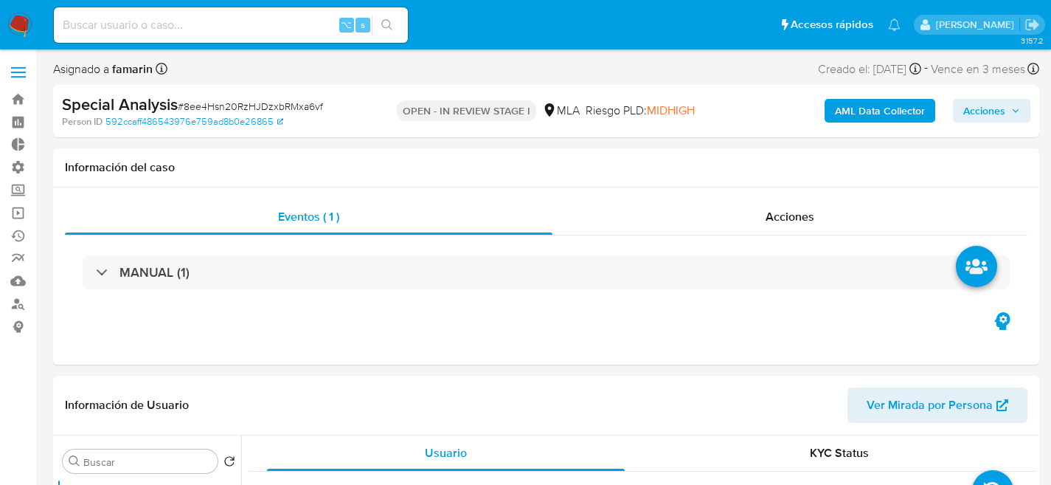
click at [246, 94] on div "Special Analysis # 8ee4Hsn20RzHJDzxbRMxa6vf" at bounding box center [220, 105] width 317 height 22
copy span "8ee4Hsn20RzHJDzxbRMxa6vf"
select select "10"
click at [190, 40] on div "⌥ s" at bounding box center [231, 24] width 354 height 35
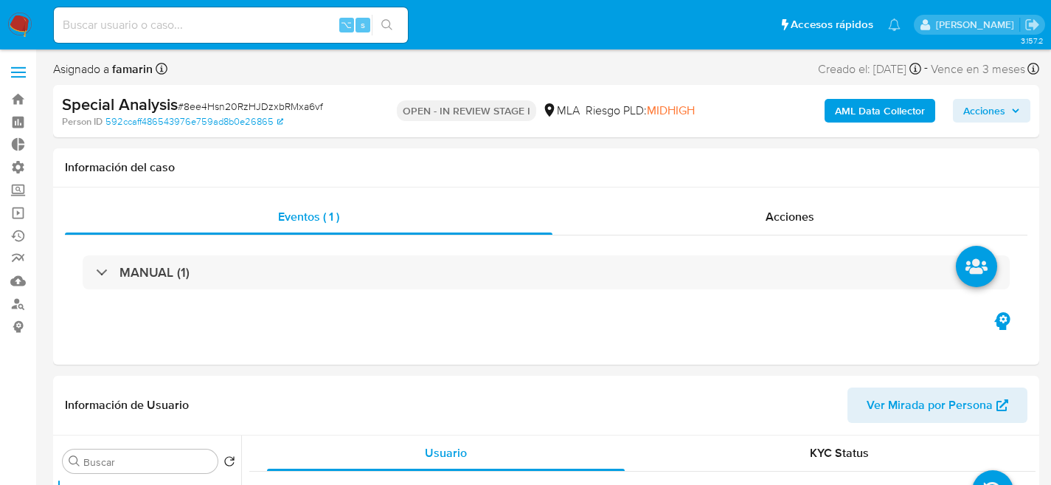
click at [199, 27] on input at bounding box center [231, 24] width 354 height 19
paste input "59250819"
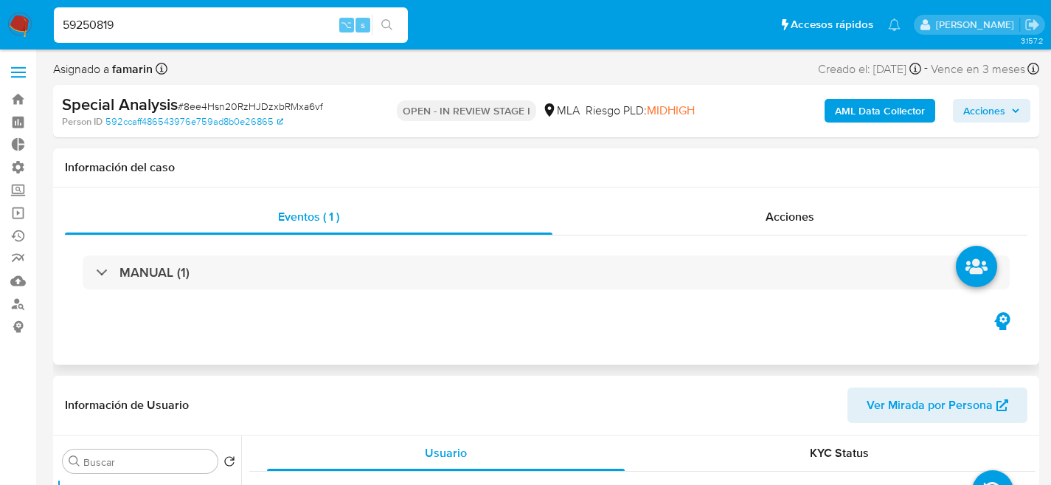
type input "59250819"
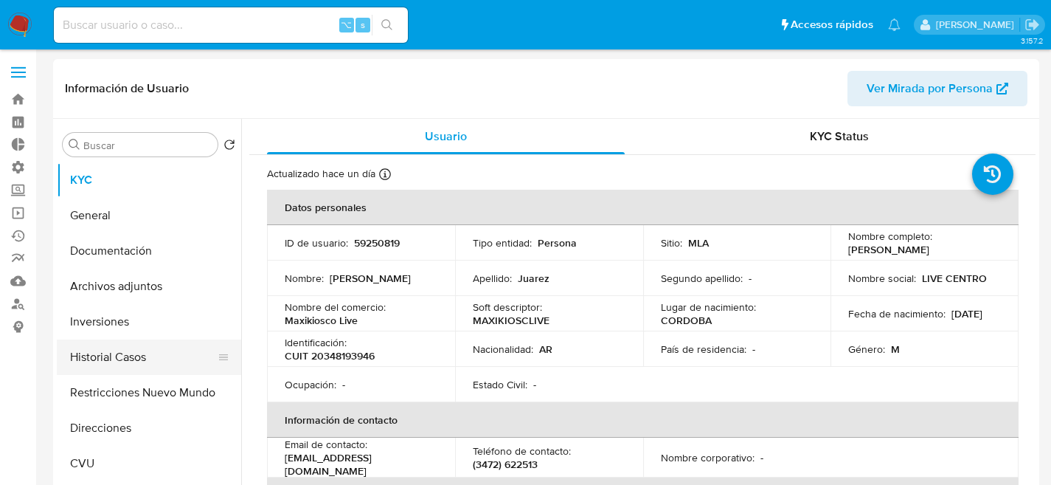
click at [147, 345] on button "Historial Casos" at bounding box center [143, 356] width 173 height 35
select select "10"
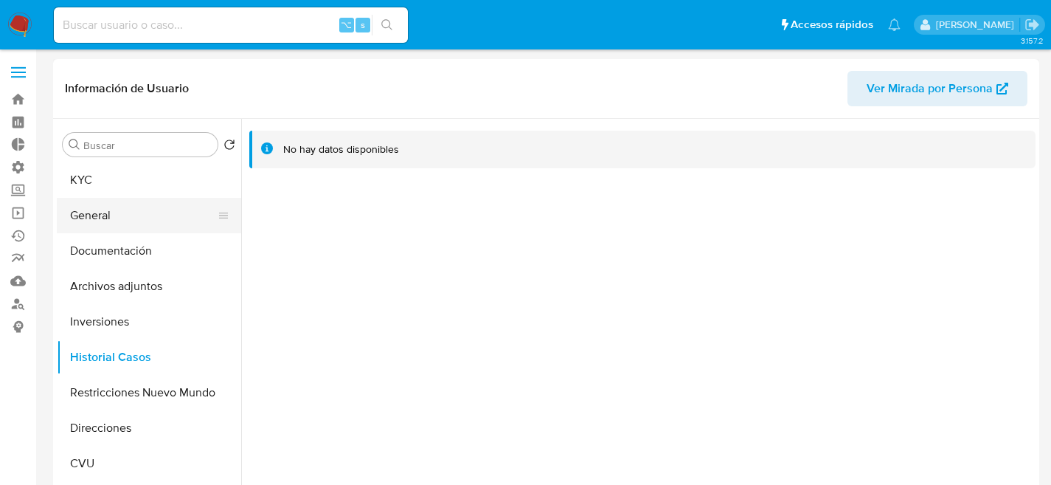
click at [122, 207] on button "General" at bounding box center [143, 215] width 173 height 35
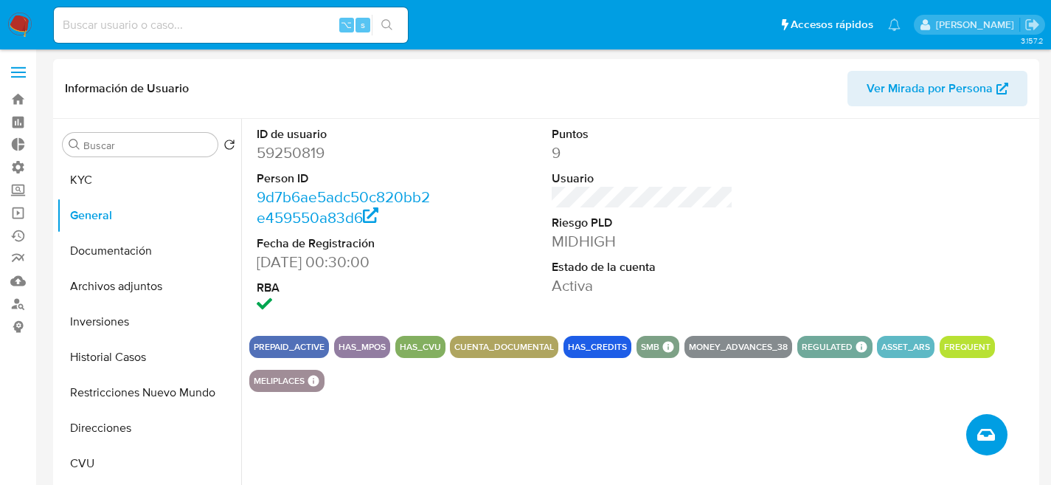
click at [997, 439] on button "Crear caso manual" at bounding box center [986, 434] width 41 height 41
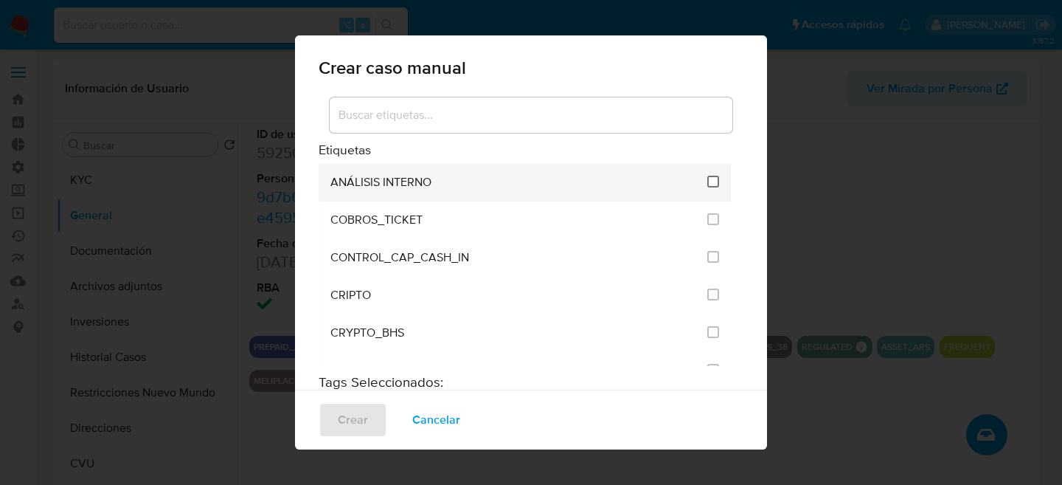
click at [707, 181] on input "1887" at bounding box center [713, 182] width 12 height 12
checkbox input "true"
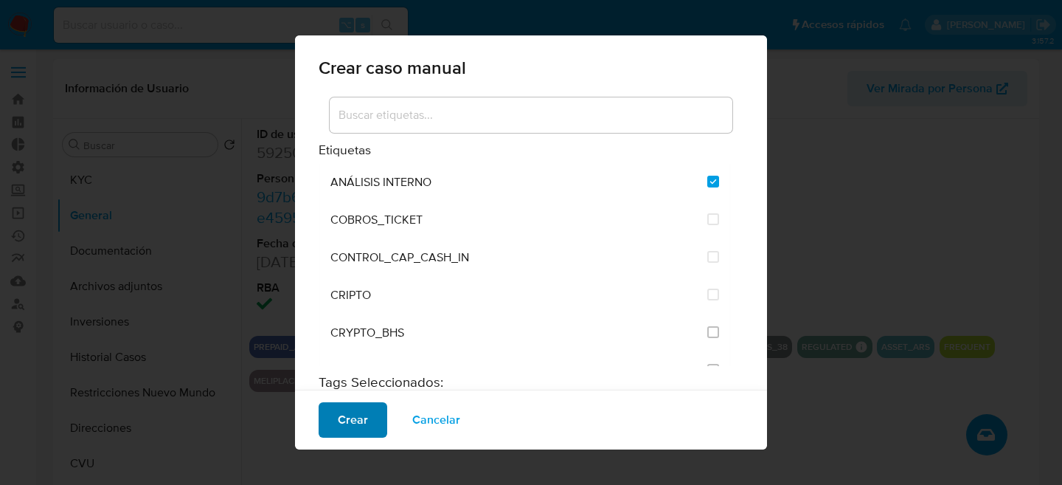
click at [347, 409] on span "Crear" at bounding box center [353, 419] width 30 height 32
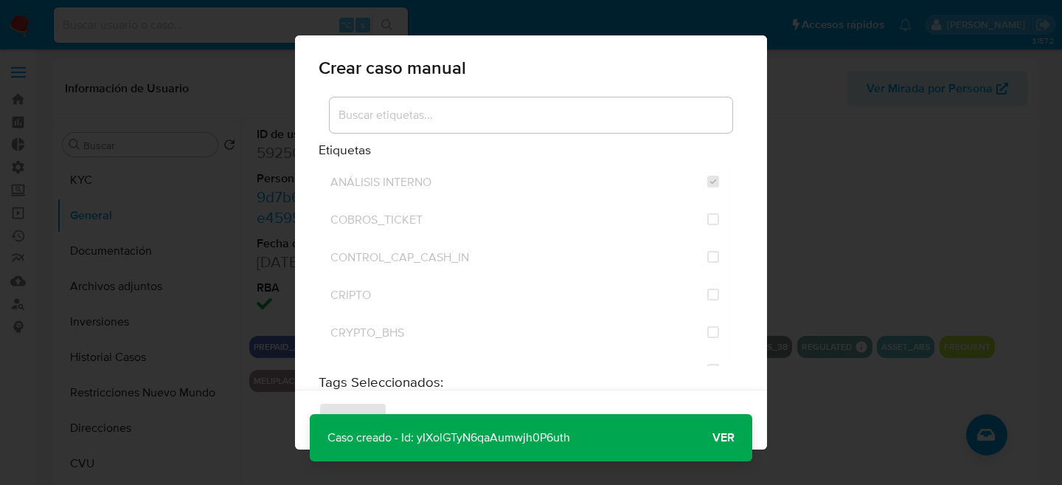
click at [713, 437] on span "Ver" at bounding box center [723, 437] width 22 height 0
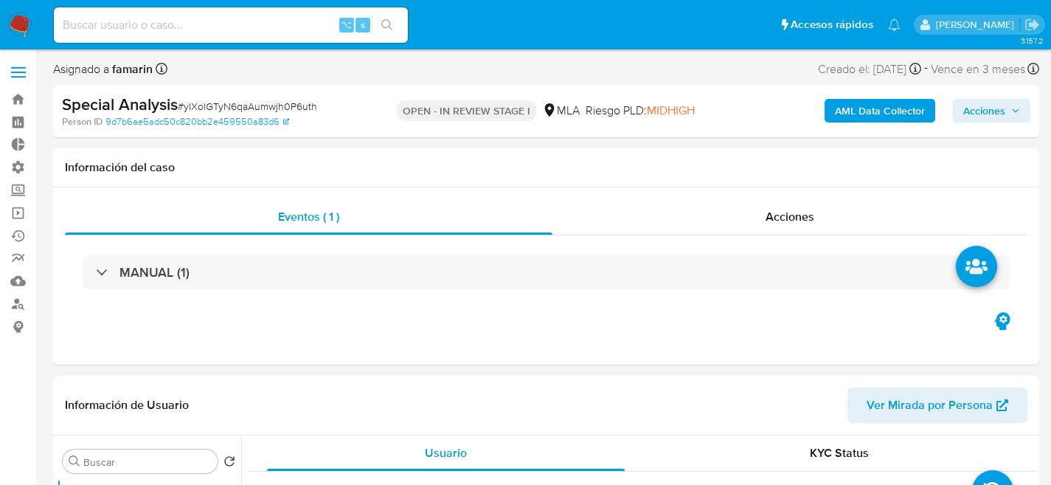
click at [271, 100] on span "# yIXolGTyN6qaAumwjh0P6uth" at bounding box center [247, 106] width 139 height 15
copy span "yIXolGTyN6qaAumwjh0P6uth"
select select "10"
click at [212, 27] on input at bounding box center [231, 24] width 354 height 19
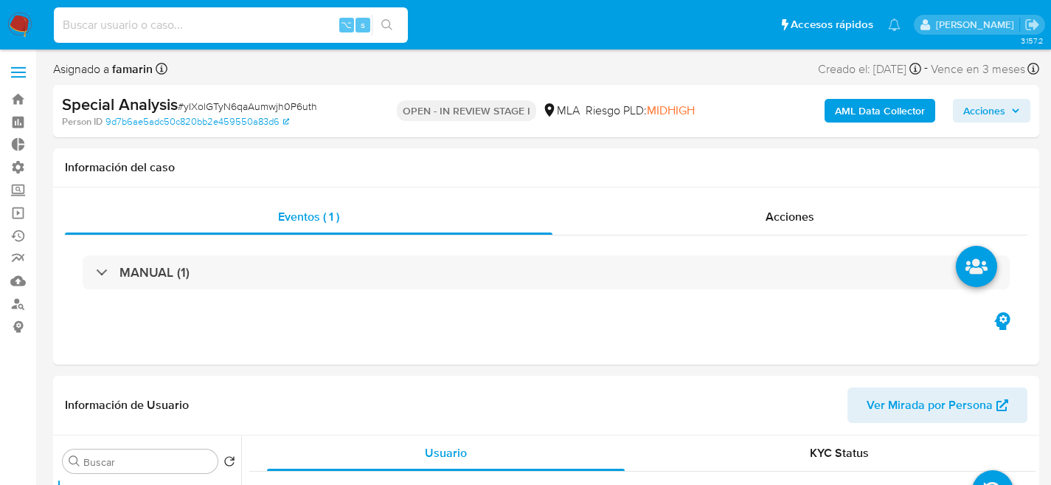
paste input "67528070"
type input "67528070"
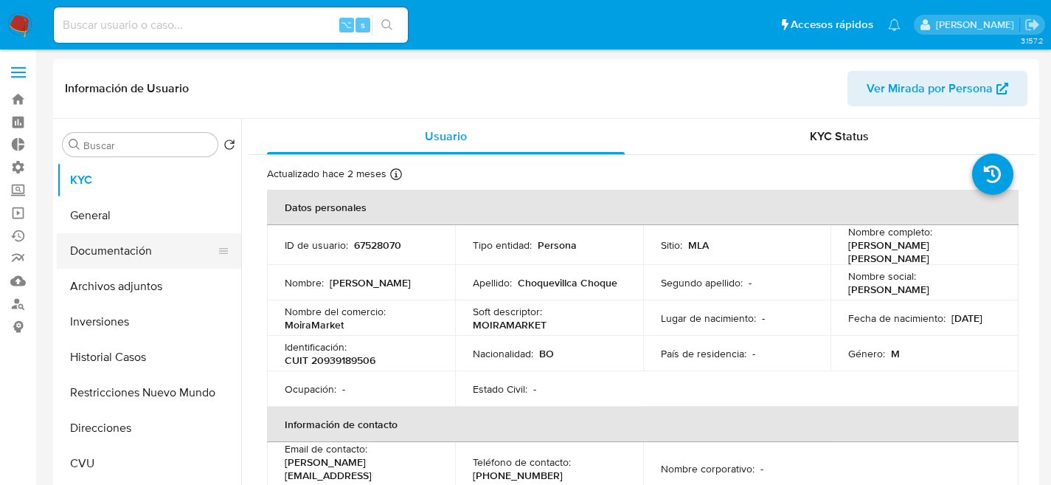
select select "10"
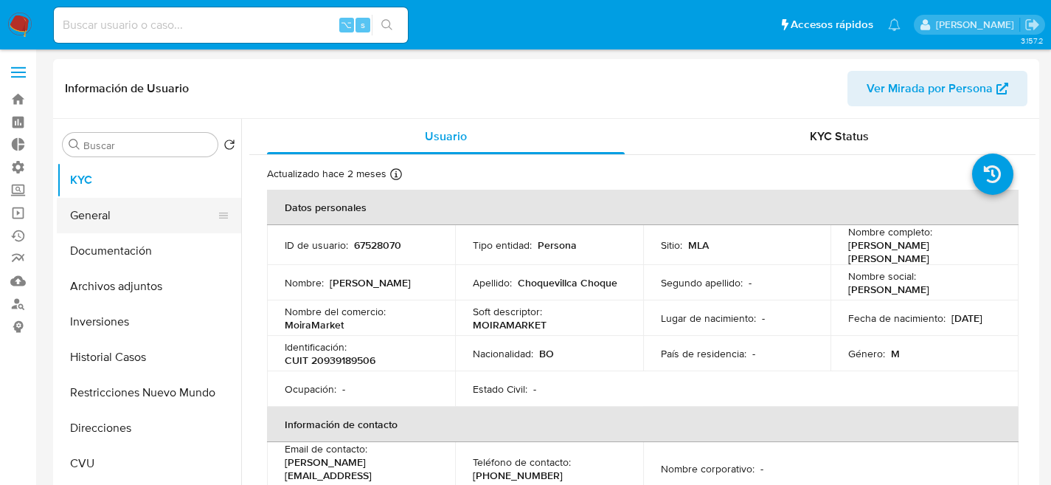
click at [110, 225] on button "General" at bounding box center [143, 215] width 173 height 35
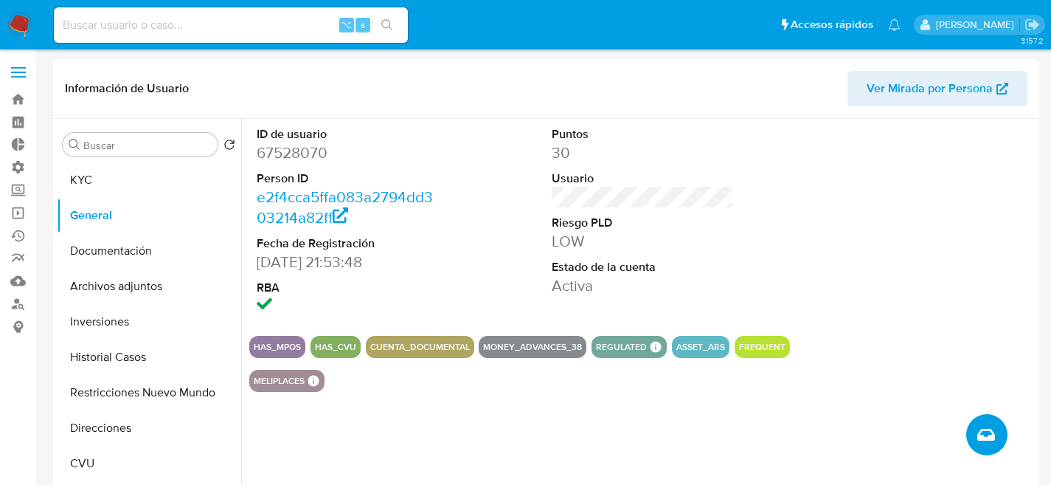
click at [989, 431] on icon "Crear caso manual" at bounding box center [986, 434] width 18 height 12
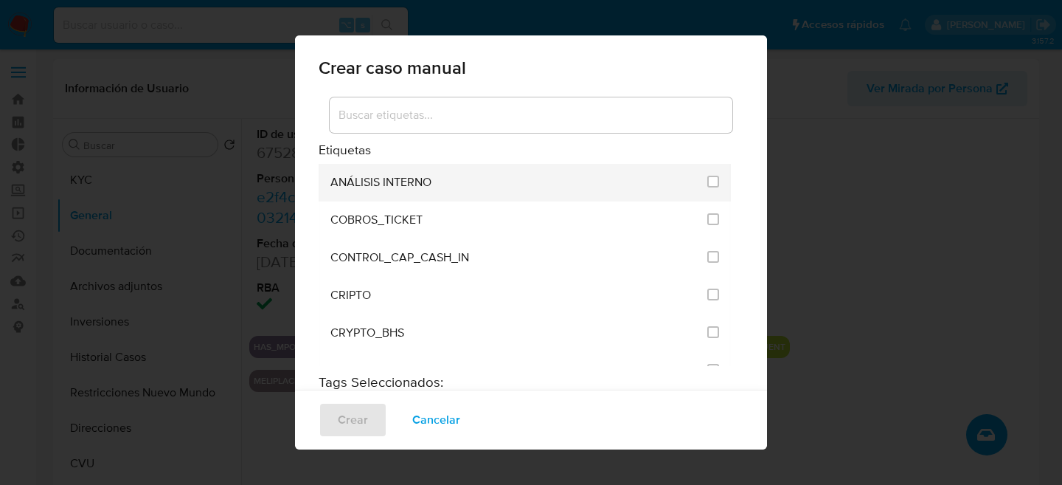
click at [707, 189] on span at bounding box center [713, 182] width 12 height 17
click at [707, 179] on input "1887" at bounding box center [713, 182] width 12 height 12
checkbox input "true"
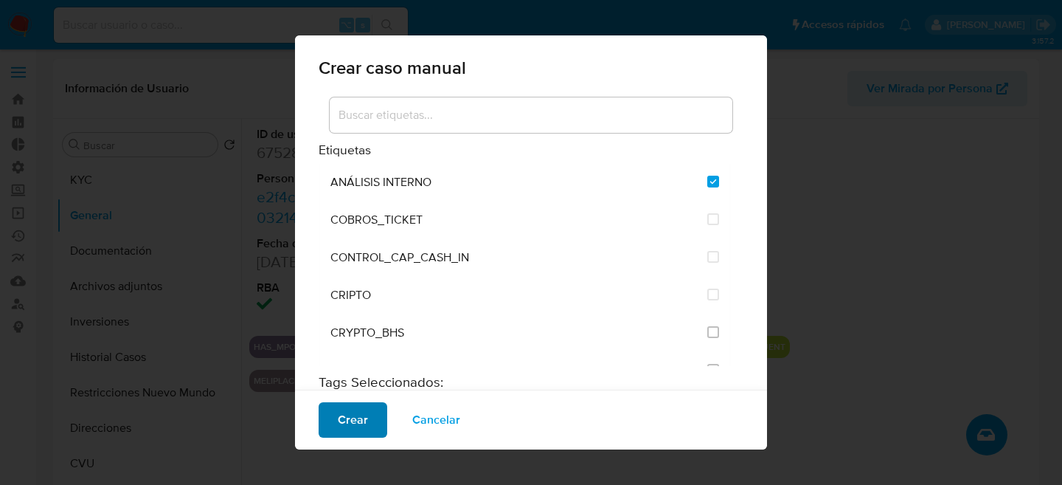
click at [383, 431] on button "Crear" at bounding box center [353, 419] width 69 height 35
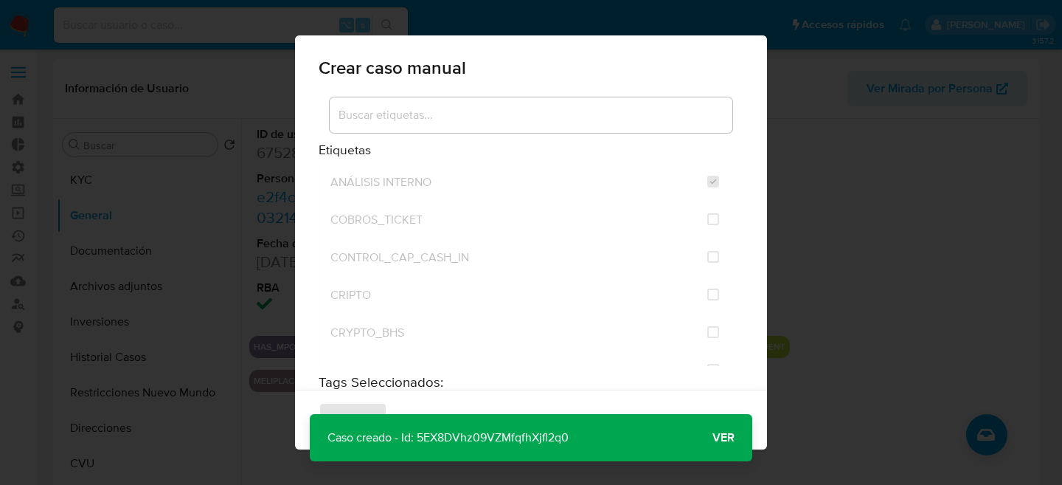
click at [716, 437] on span "Ver" at bounding box center [723, 437] width 22 height 0
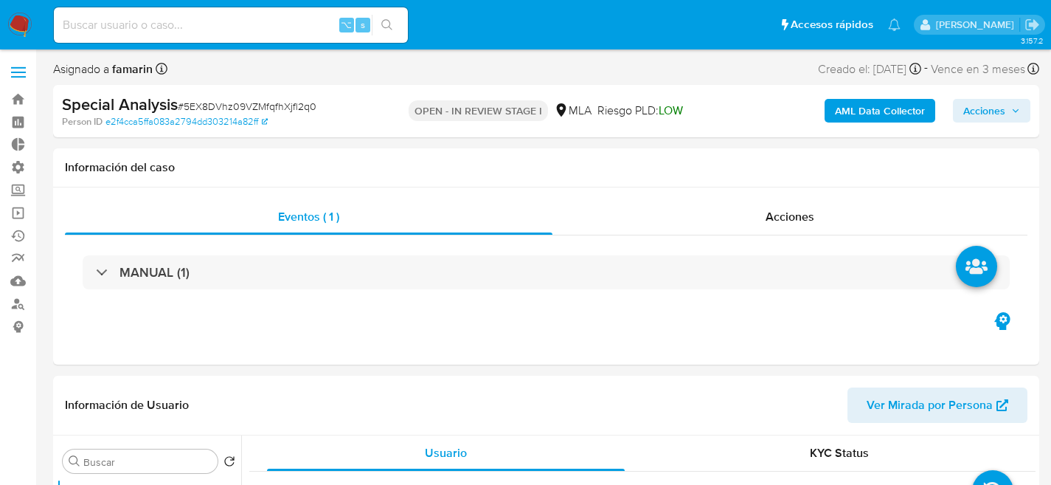
click at [260, 111] on span "# 5EX8DVhz09VZMfqfhXjfl2q0" at bounding box center [247, 106] width 139 height 15
select select "10"
click at [260, 111] on span "# 5EX8DVhz09VZMfqfhXjfl2q0" at bounding box center [247, 106] width 139 height 15
copy span "5EX8DVhz09VZMfqfhXjfl2q0"
click at [204, 27] on input at bounding box center [231, 24] width 354 height 19
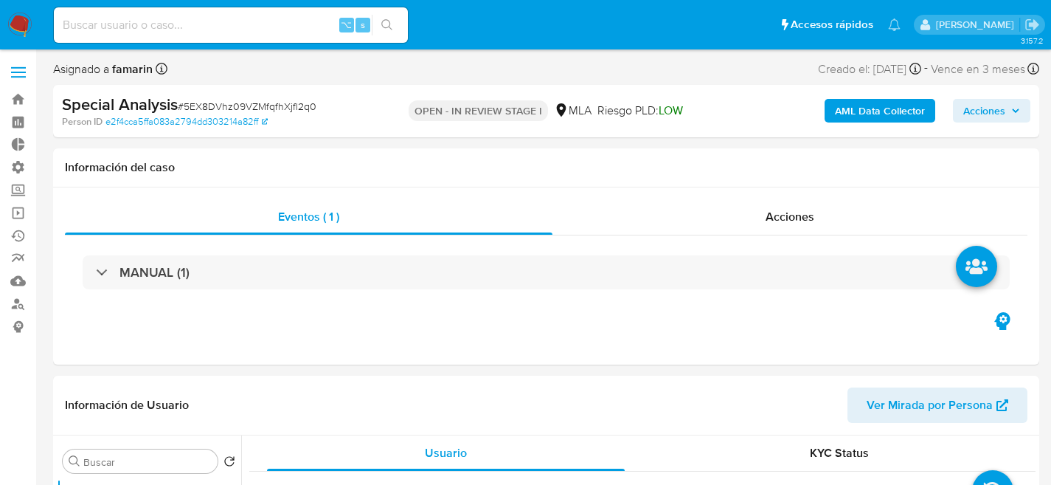
paste input "531591628"
type input "531591628"
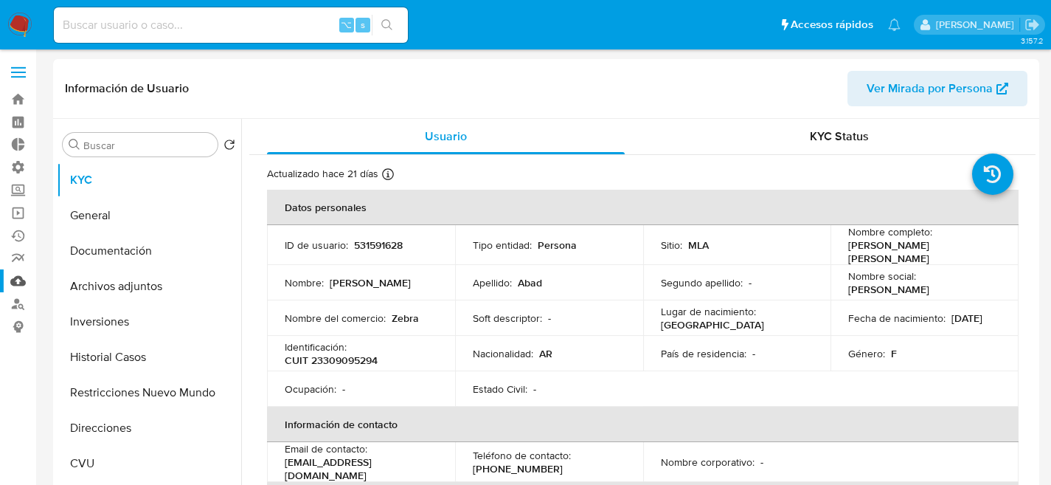
select select "10"
click at [100, 230] on button "General" at bounding box center [143, 215] width 173 height 35
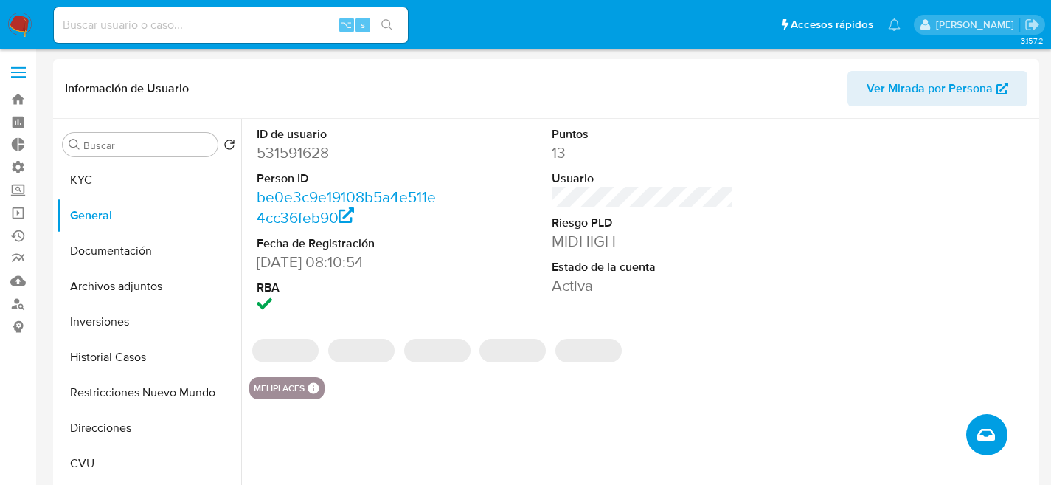
click at [988, 440] on icon "Crear caso manual" at bounding box center [986, 434] width 18 height 12
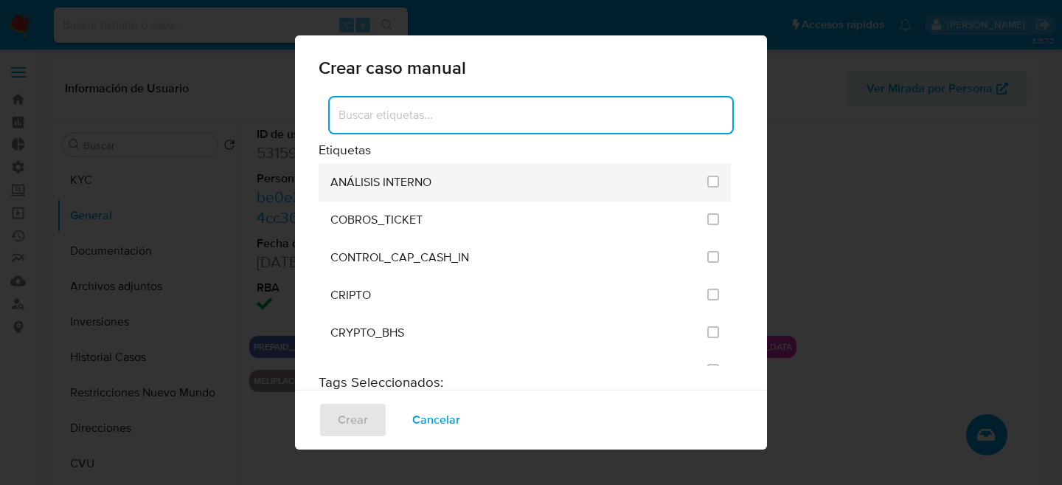
click at [485, 181] on div "ANÁLISIS INTERNO" at bounding box center [514, 183] width 368 height 38
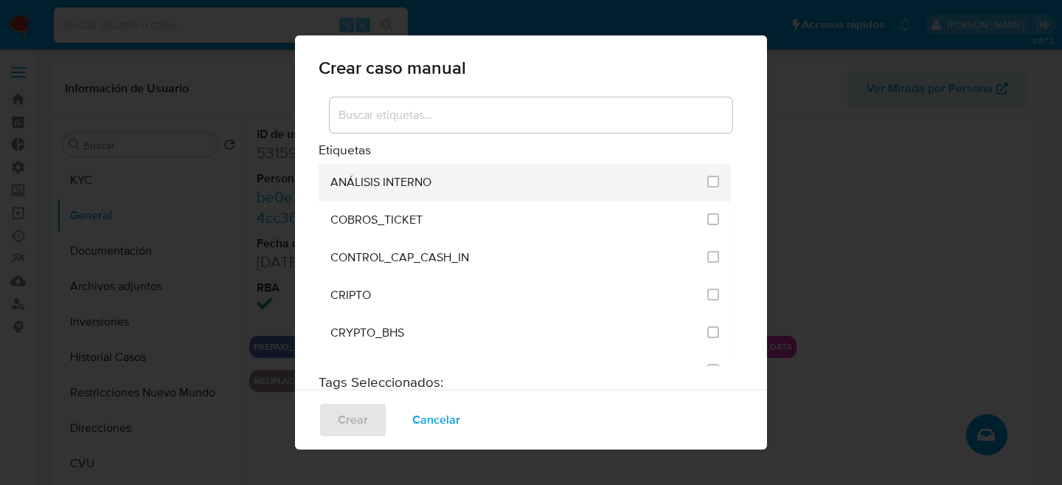
click at [636, 184] on div "ANÁLISIS INTERNO" at bounding box center [514, 183] width 368 height 38
click at [694, 187] on li "ANÁLISIS INTERNO" at bounding box center [525, 183] width 412 height 38
drag, startPoint x: 693, startPoint y: 186, endPoint x: 701, endPoint y: 184, distance: 8.4
click at [693, 186] on li "ANÁLISIS INTERNO" at bounding box center [525, 183] width 412 height 38
click at [707, 184] on input "1887" at bounding box center [713, 182] width 12 height 12
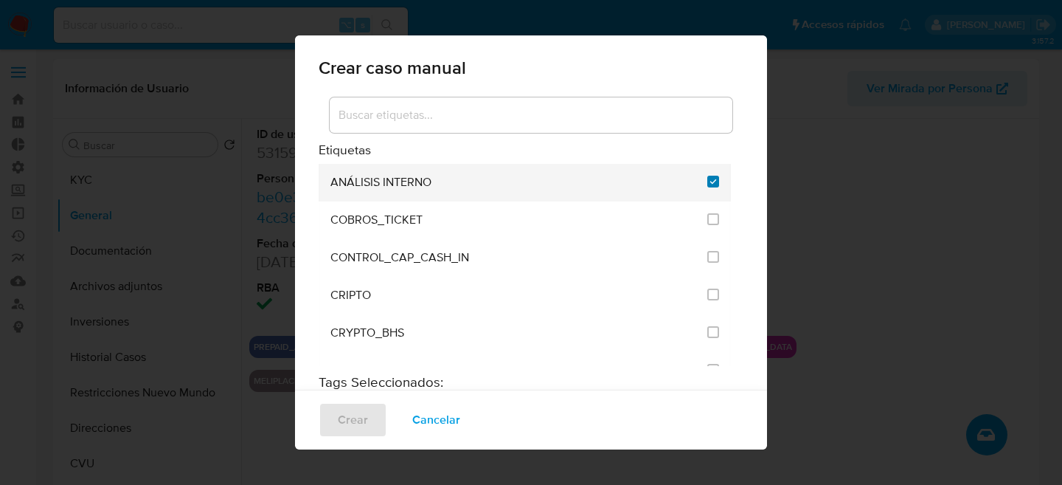
checkbox input "true"
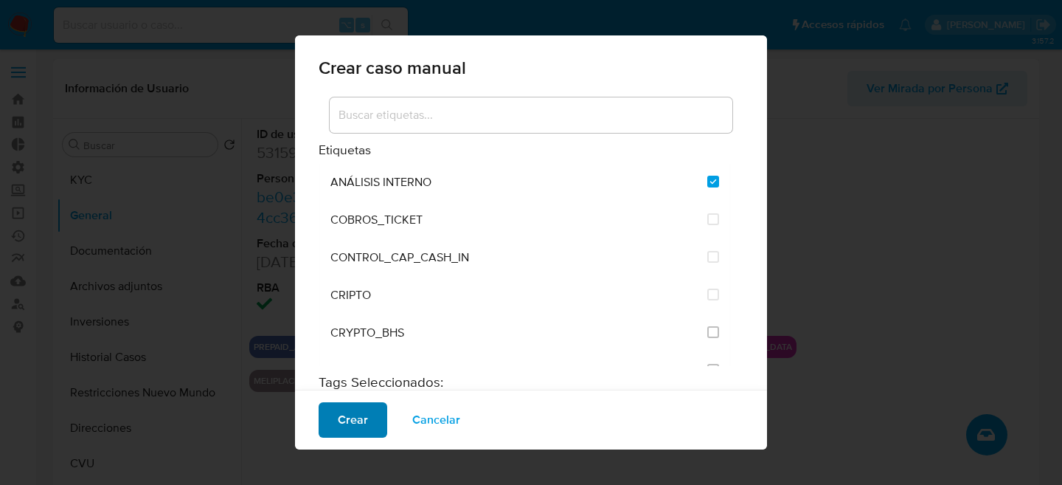
click at [337, 428] on button "Crear" at bounding box center [353, 419] width 69 height 35
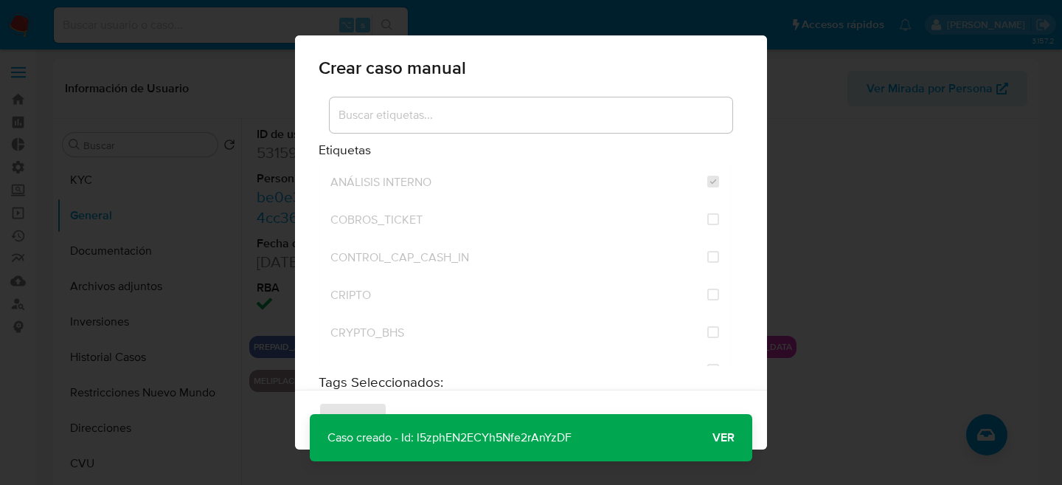
click at [729, 437] on span "Ver" at bounding box center [723, 437] width 22 height 0
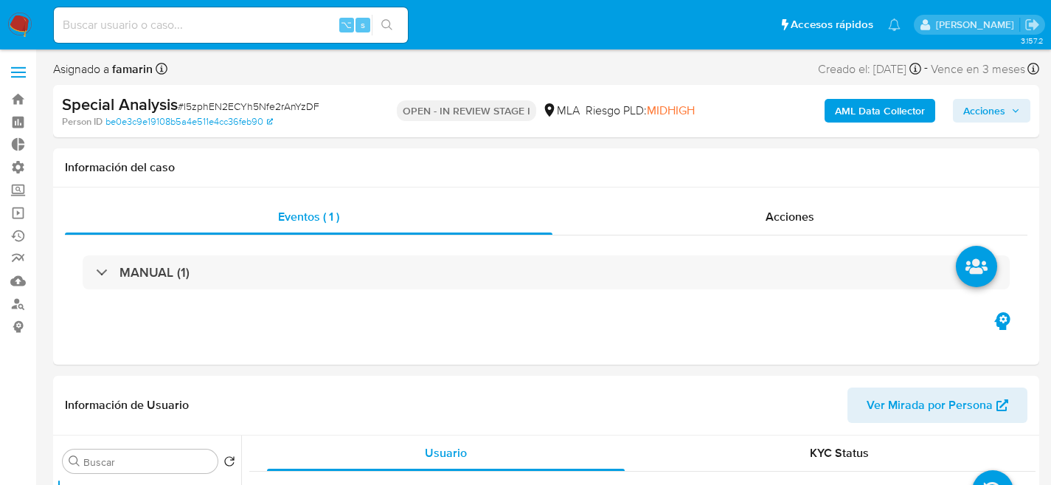
click at [254, 100] on span "# l5zphEN2ECYh5Nfe2rAnYzDF" at bounding box center [249, 106] width 142 height 15
click at [256, 108] on span "# l5zphEN2ECYh5Nfe2rAnYzDF" at bounding box center [249, 106] width 142 height 15
copy span "l5zphEN2ECYh5Nfe2rAnYzDF"
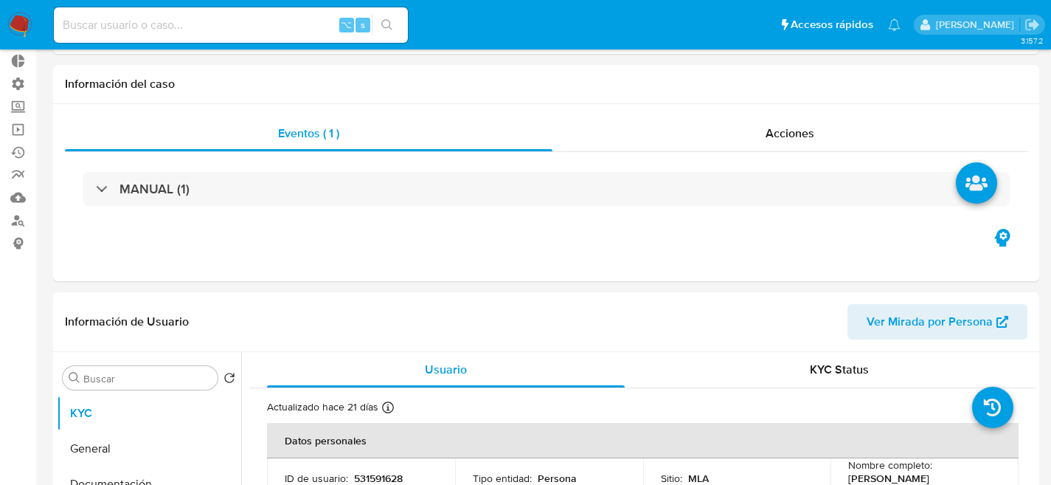
select select "10"
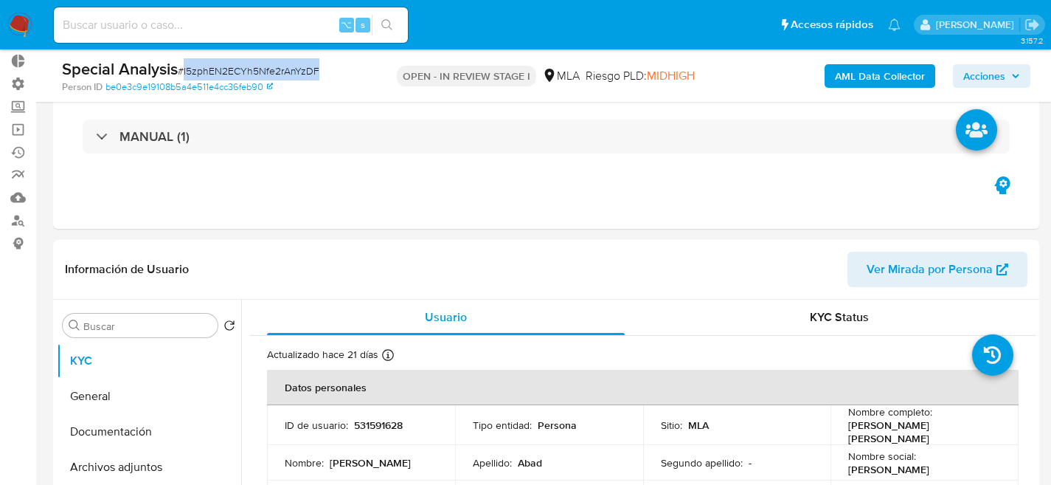
scroll to position [235, 0]
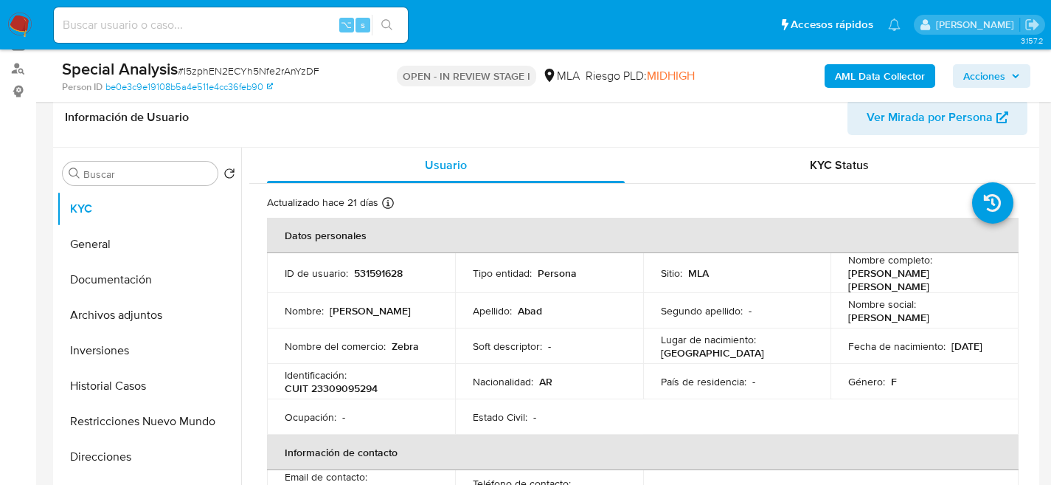
click at [277, 46] on nav "Pausado Ver notificaciones ⌥ s Accesos rápidos Presiona las siguientes teclas p…" at bounding box center [525, 24] width 1051 height 49
click at [279, 35] on div "⌥ s" at bounding box center [231, 24] width 354 height 35
click at [276, 30] on input at bounding box center [231, 24] width 354 height 19
paste input "1168243204"
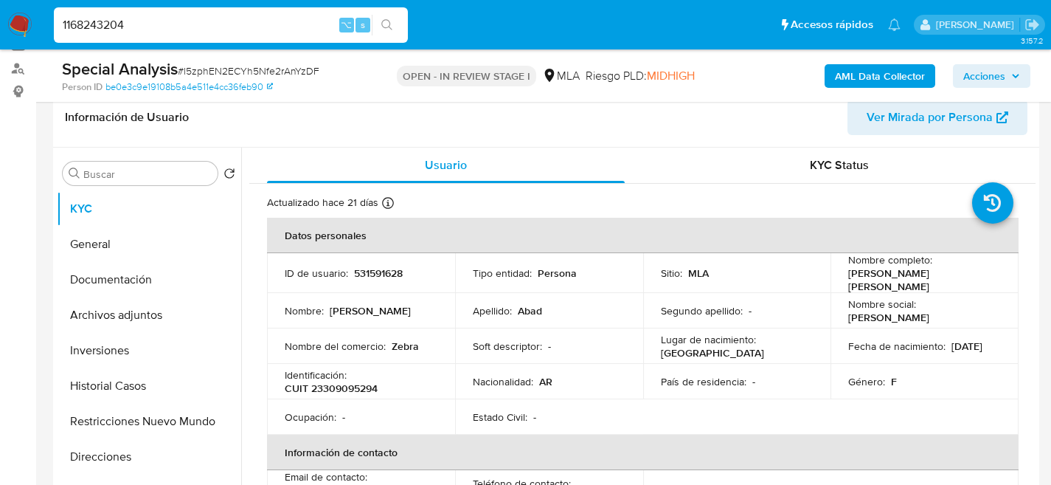
type input "1168243204"
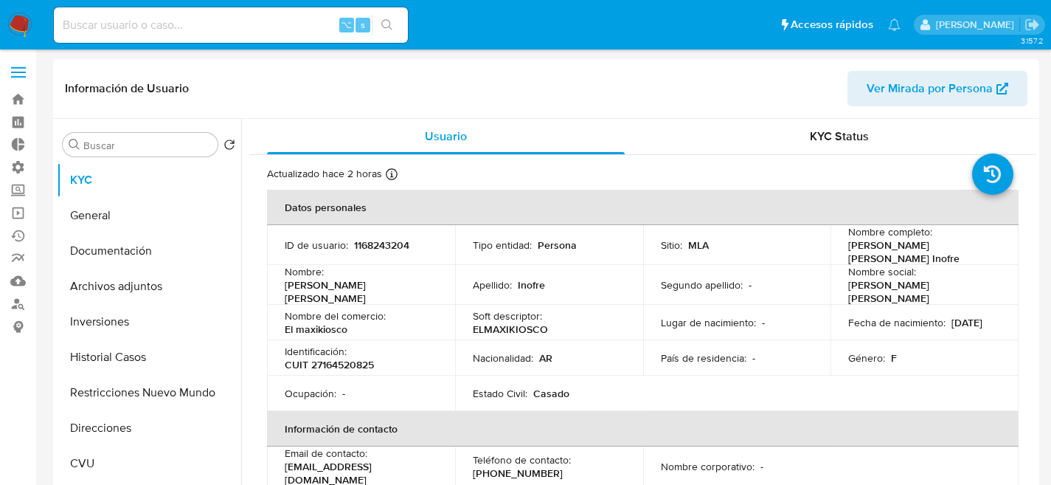
select select "10"
click at [128, 207] on button "General" at bounding box center [143, 215] width 173 height 35
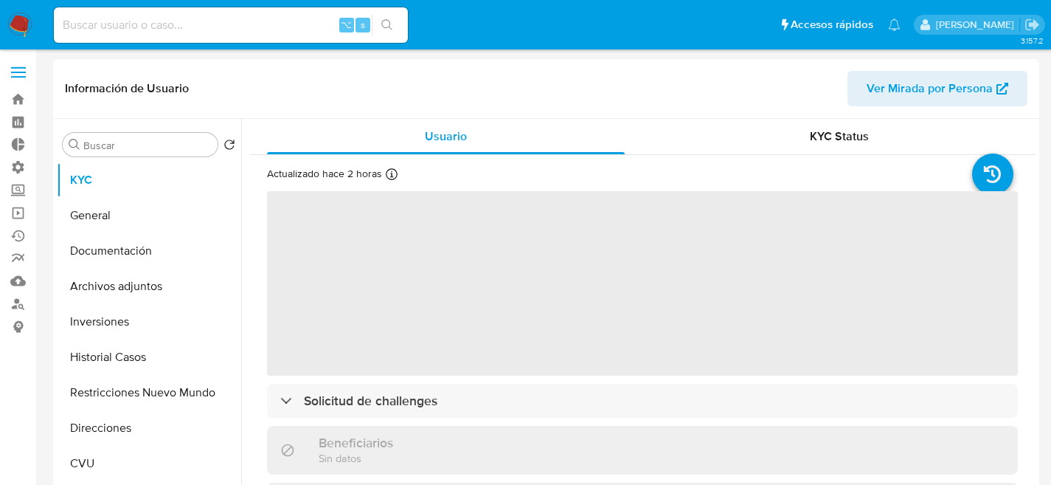
click at [279, 24] on input at bounding box center [231, 24] width 354 height 19
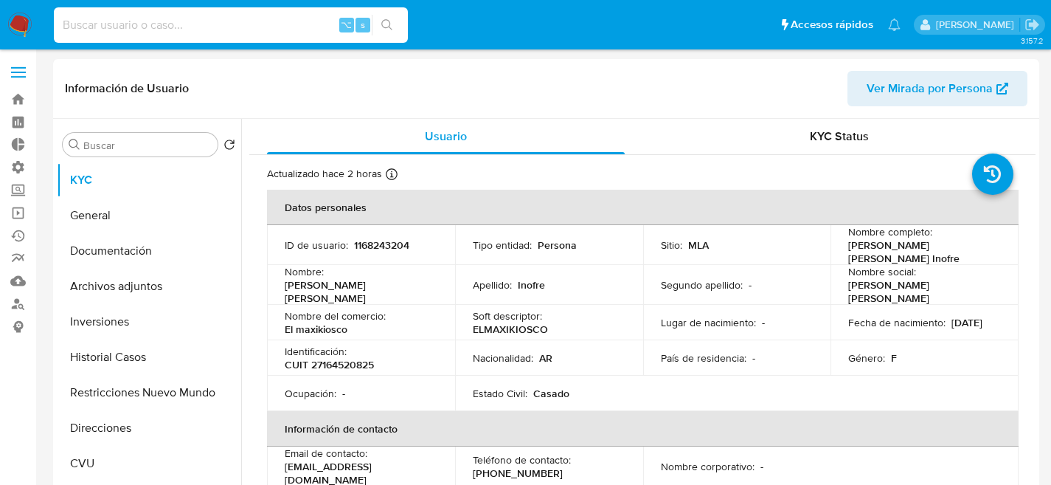
click at [274, 23] on input at bounding box center [231, 24] width 354 height 19
paste input "1168243204"
type input "1168243204"
select select "10"
type input "1168243204"
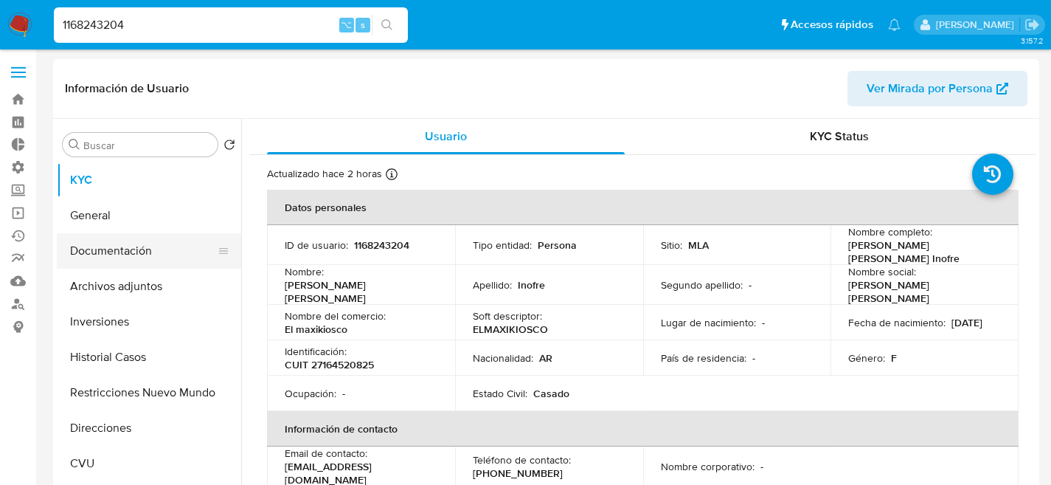
click at [110, 266] on button "Documentación" at bounding box center [143, 250] width 173 height 35
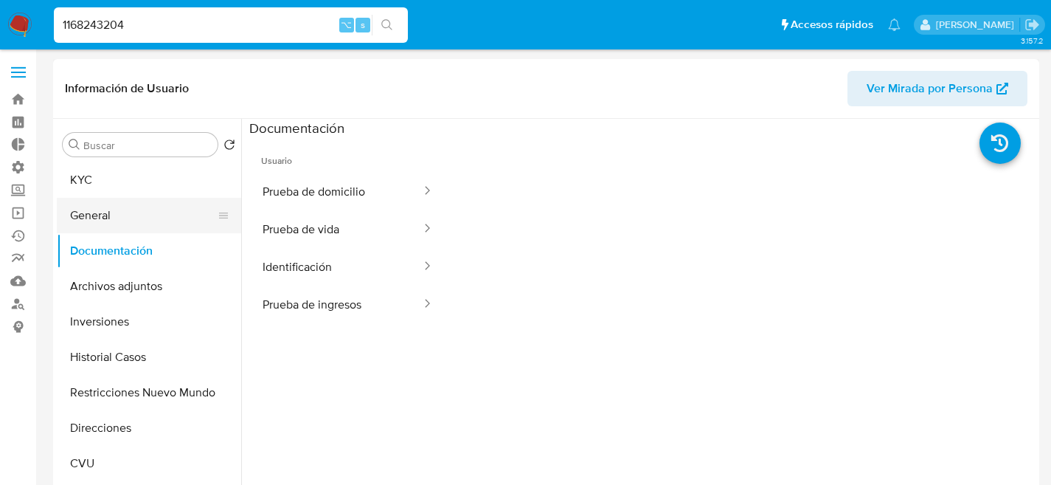
click at [170, 207] on button "General" at bounding box center [143, 215] width 173 height 35
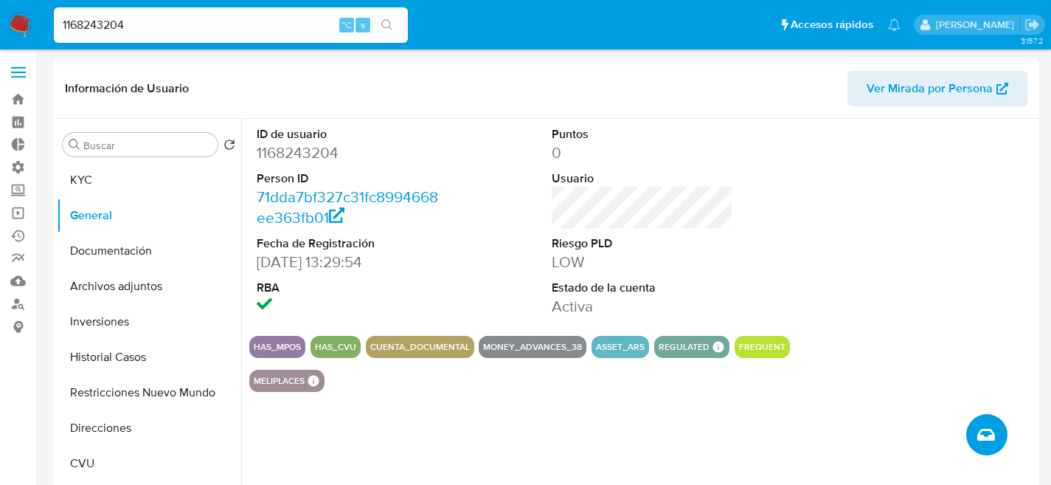
click at [979, 437] on icon "Crear caso manual" at bounding box center [986, 434] width 18 height 12
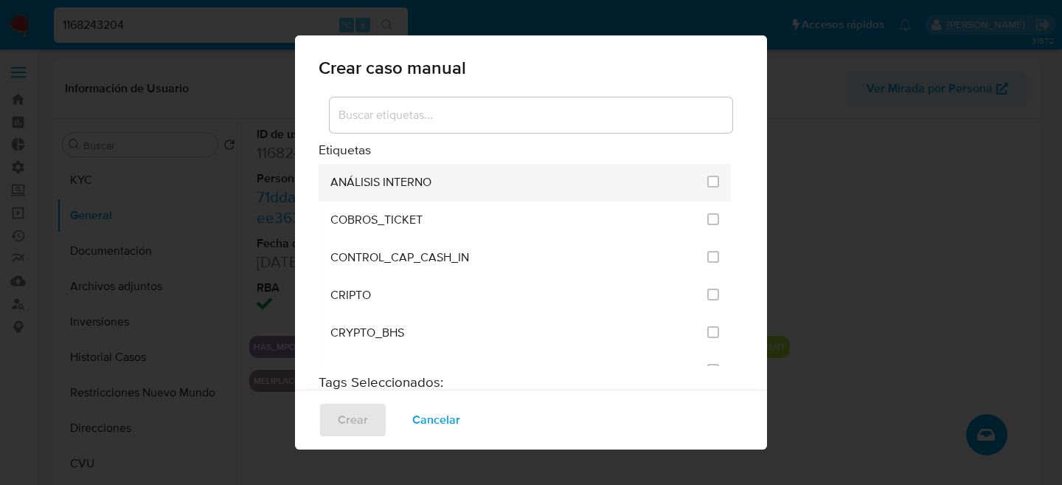
click at [654, 172] on div "ANÁLISIS INTERNO" at bounding box center [514, 183] width 368 height 38
click at [651, 175] on div "ANÁLISIS INTERNO" at bounding box center [514, 183] width 368 height 38
click at [707, 178] on input "1887" at bounding box center [713, 182] width 12 height 12
checkbox input "true"
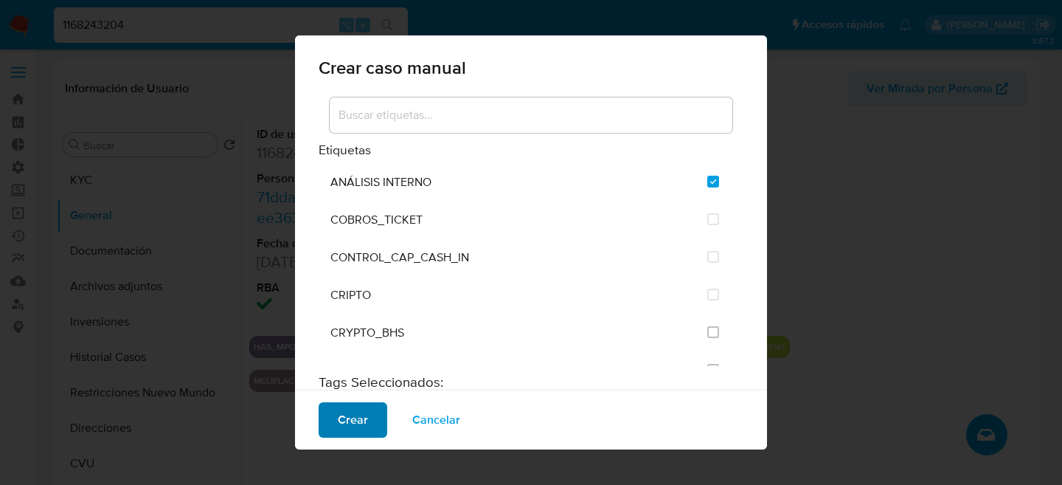
click at [359, 428] on span "Crear" at bounding box center [353, 419] width 30 height 32
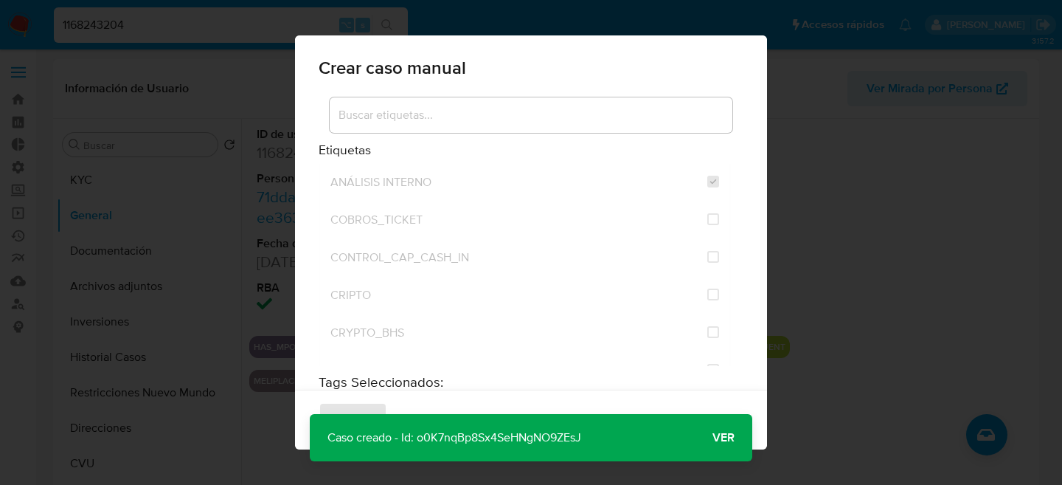
click at [730, 437] on span "Ver" at bounding box center [723, 437] width 22 height 0
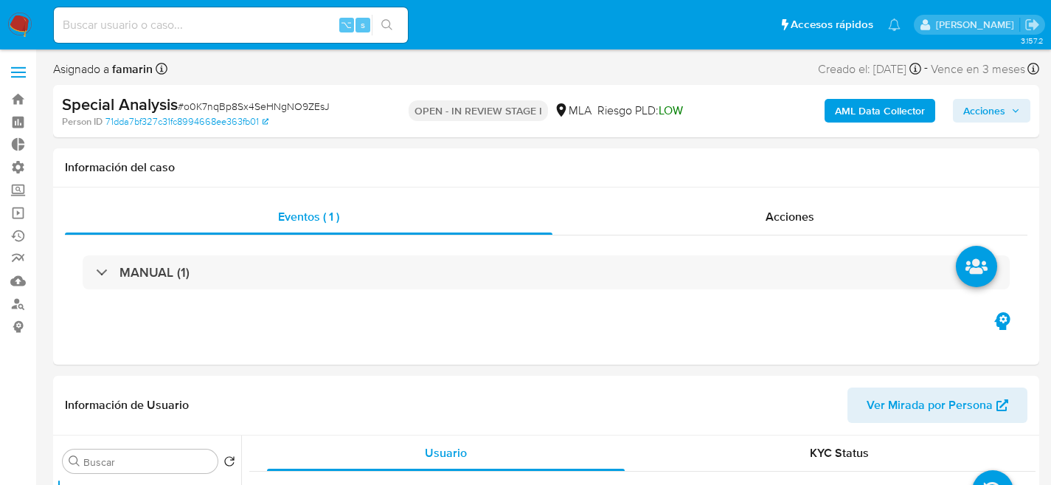
click at [222, 108] on span "# o0K7nqBp8Sx4SeHNgNO9ZEsJ" at bounding box center [254, 106] width 152 height 15
copy span "o0K7nqBp8Sx4SeHNgNO9ZEsJ"
select select "10"
click at [164, 35] on div "⌥ s" at bounding box center [231, 24] width 354 height 35
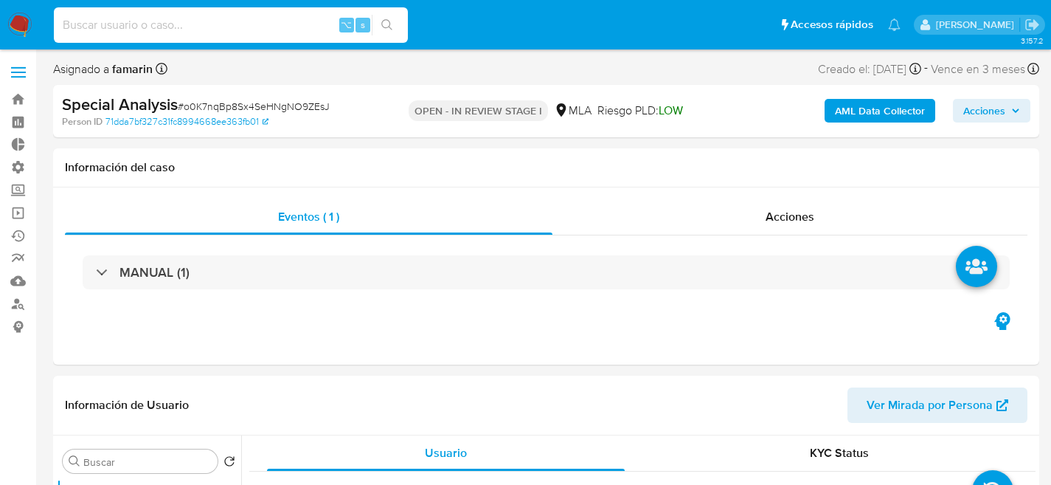
click at [169, 30] on input at bounding box center [231, 24] width 354 height 19
paste input "56519032"
type input "56519032"
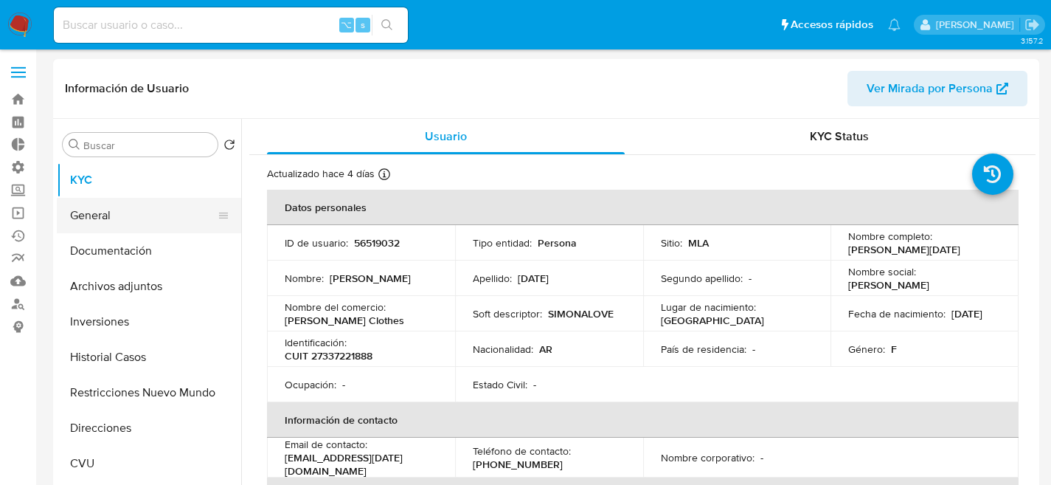
click at [92, 232] on button "General" at bounding box center [143, 215] width 173 height 35
select select "10"
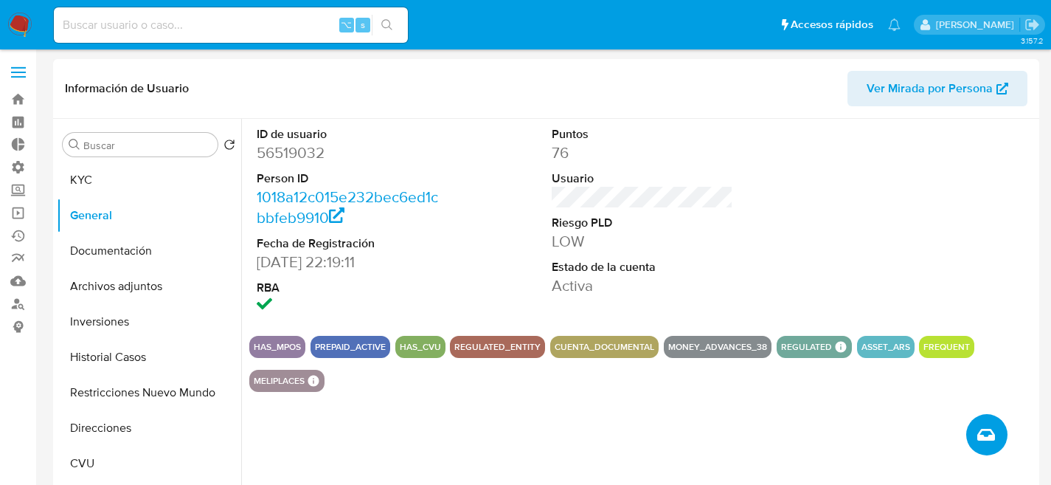
click at [978, 423] on button "Crear caso manual" at bounding box center [986, 434] width 41 height 41
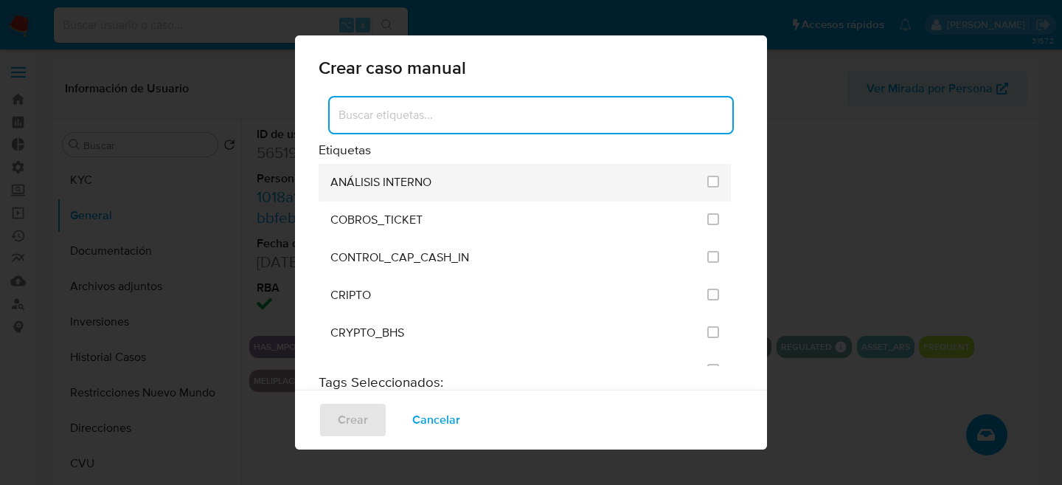
click at [692, 176] on li "ANÁLISIS INTERNO" at bounding box center [525, 183] width 412 height 38
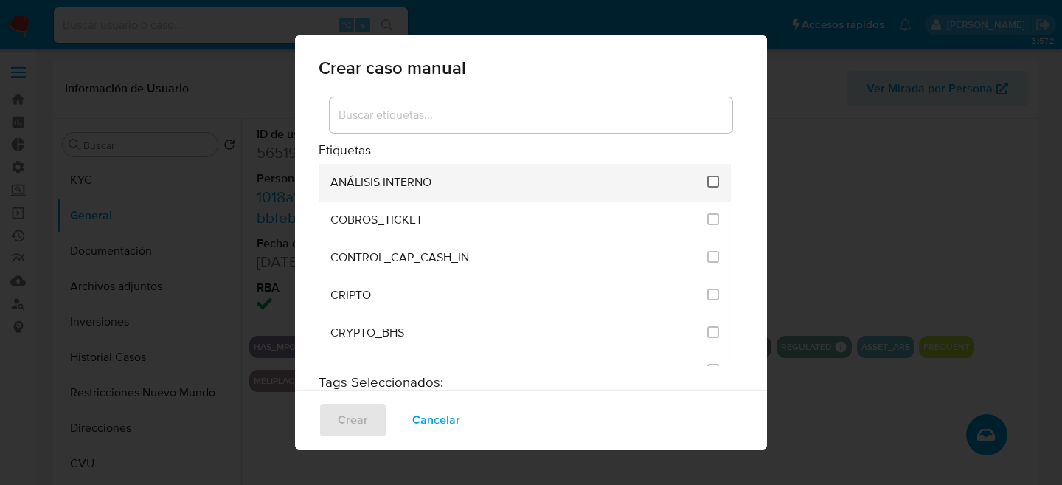
click at [707, 176] on input "1887" at bounding box center [713, 182] width 12 height 12
checkbox input "true"
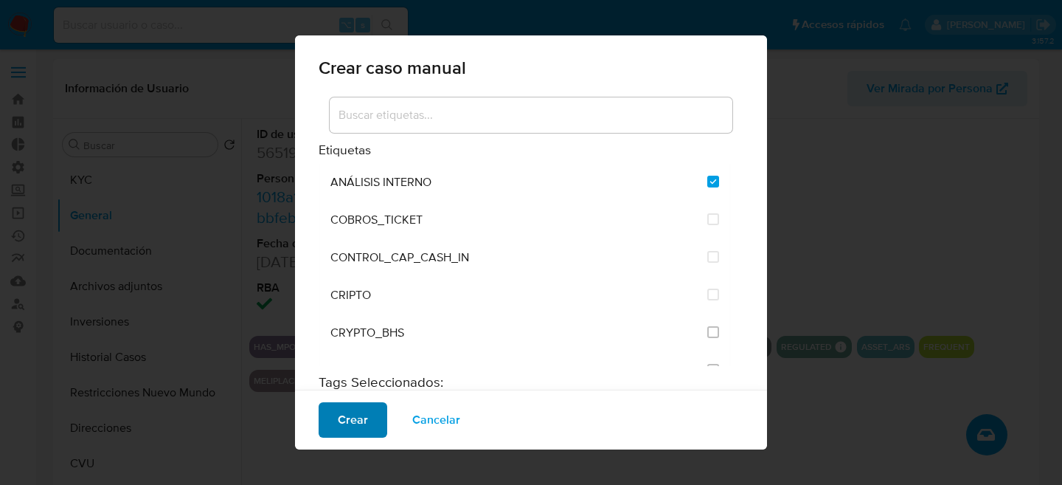
click at [340, 414] on span "Crear" at bounding box center [353, 419] width 30 height 32
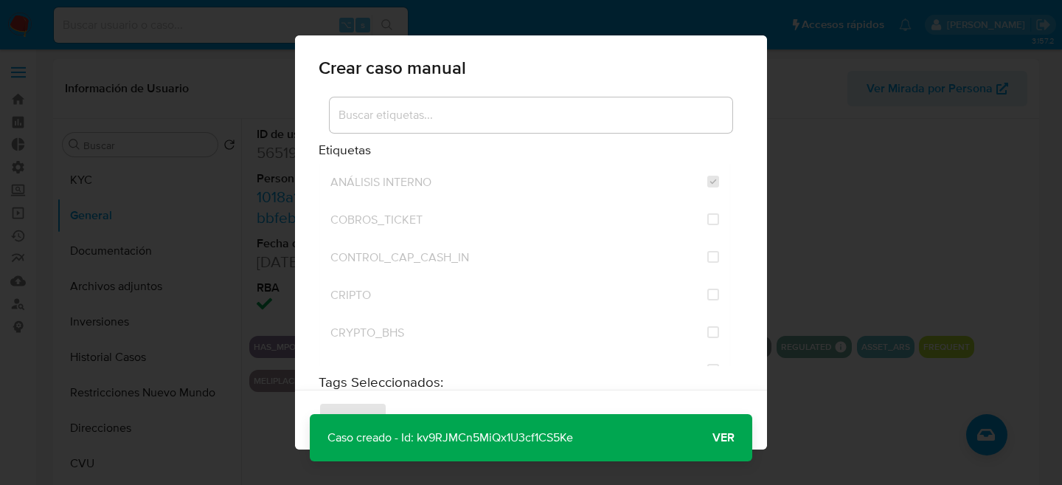
click at [749, 420] on div "Caso creado - Id: kv9RJMCn5MiQx1U3cf1CS5Ke Caso creado - Id: kv9RJMCn5MiQx1U3cf…" at bounding box center [531, 437] width 443 height 47
click at [729, 437] on span "Ver" at bounding box center [723, 437] width 22 height 0
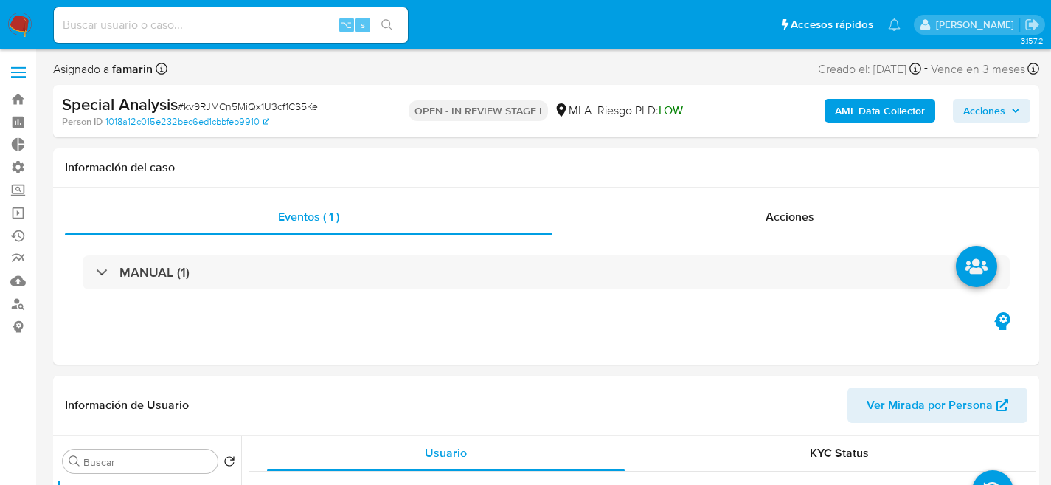
select select "10"
click at [303, 101] on span "# kv9RJMCn5MiQx1U3cf1CS5Ke" at bounding box center [248, 106] width 140 height 15
copy span "kv9RJMCn5MiQx1U3cf1CS5Ke"
click at [167, 26] on input at bounding box center [231, 24] width 354 height 19
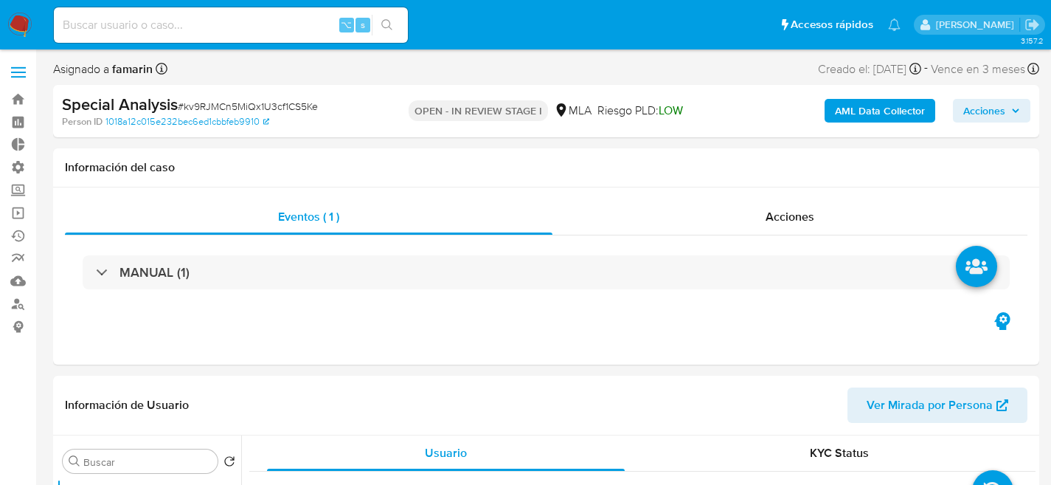
paste input "1795969810"
type input "1795969810"
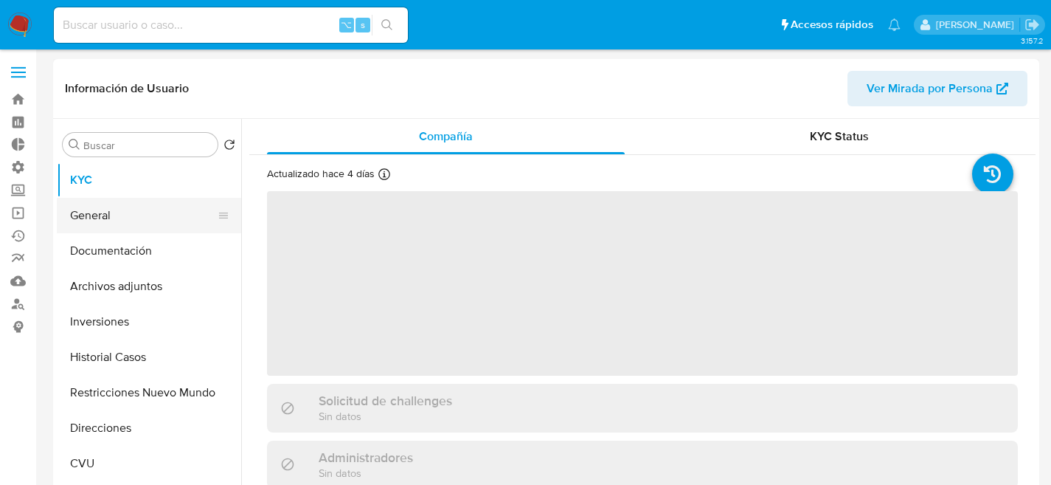
click at [82, 229] on button "General" at bounding box center [143, 215] width 173 height 35
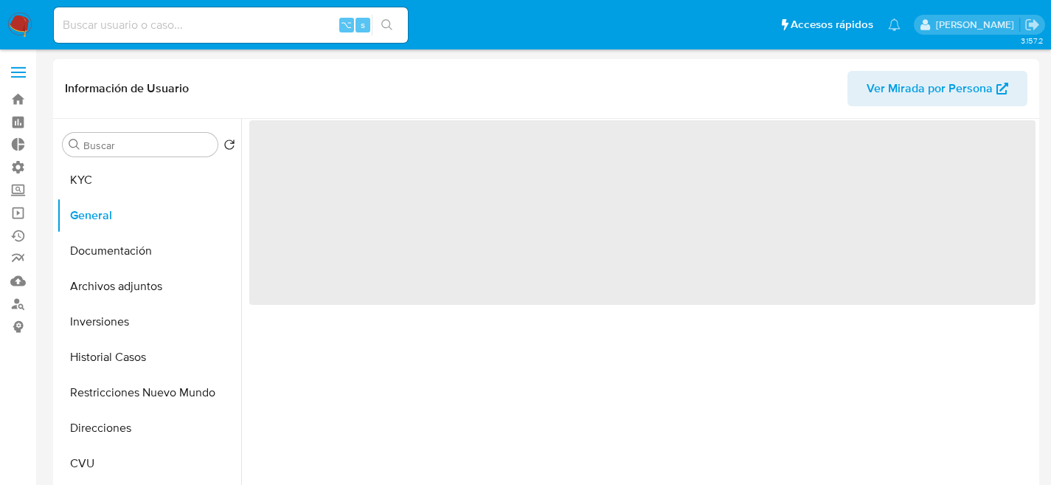
select select "10"
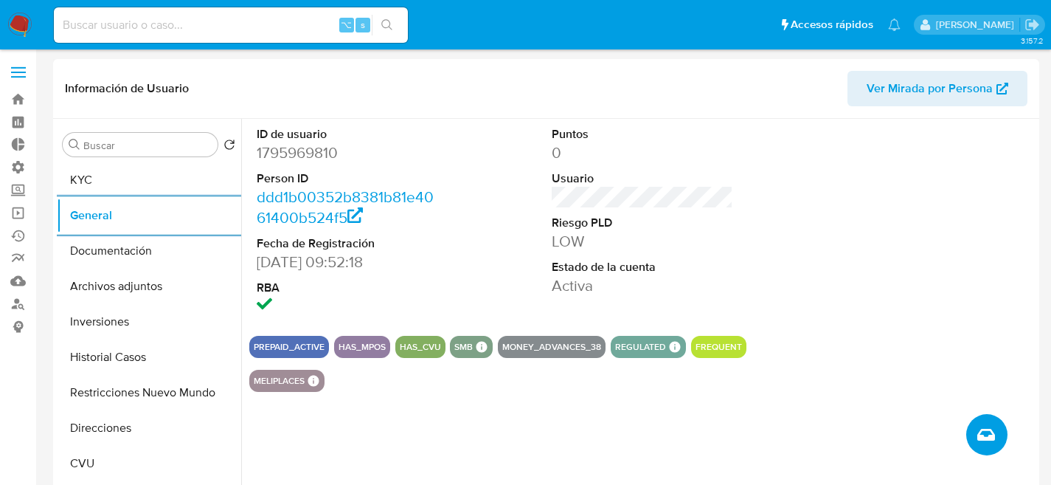
click at [985, 426] on icon "Crear caso manual" at bounding box center [986, 435] width 18 height 18
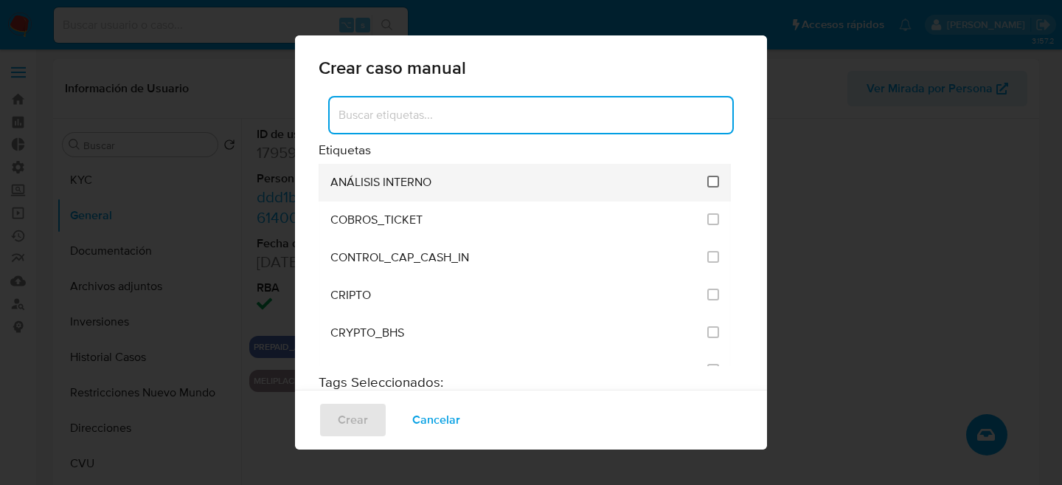
click at [707, 183] on input "1887" at bounding box center [713, 182] width 12 height 12
checkbox input "true"
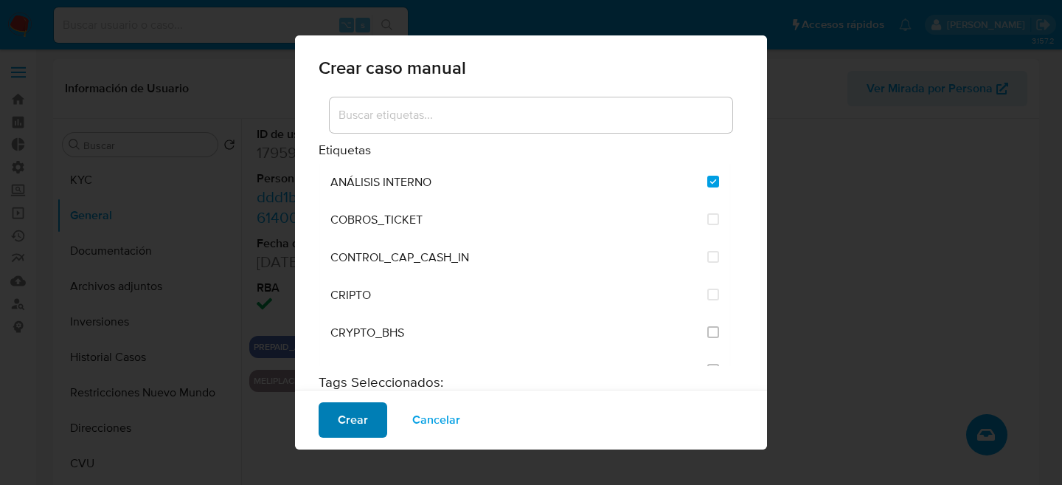
click at [325, 431] on button "Crear" at bounding box center [353, 419] width 69 height 35
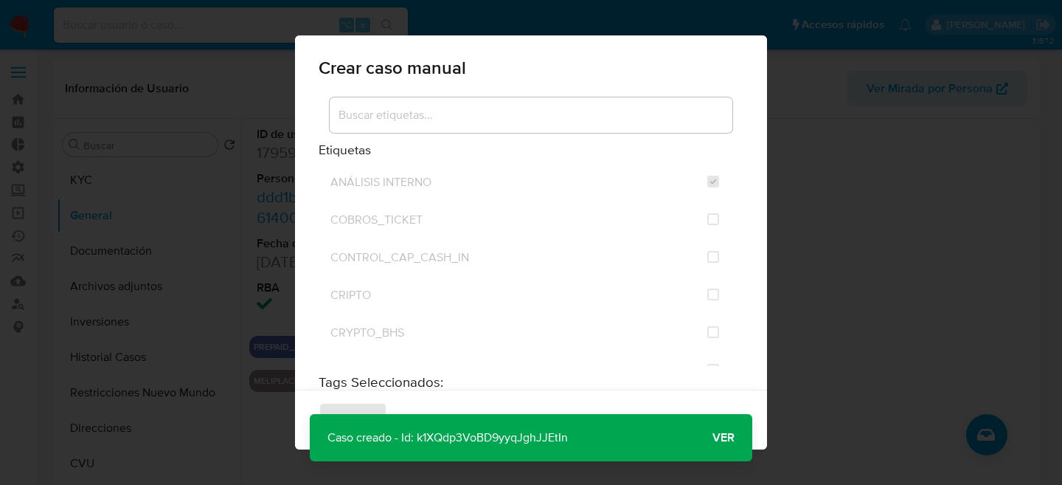
click at [721, 437] on span "Ver" at bounding box center [723, 437] width 22 height 0
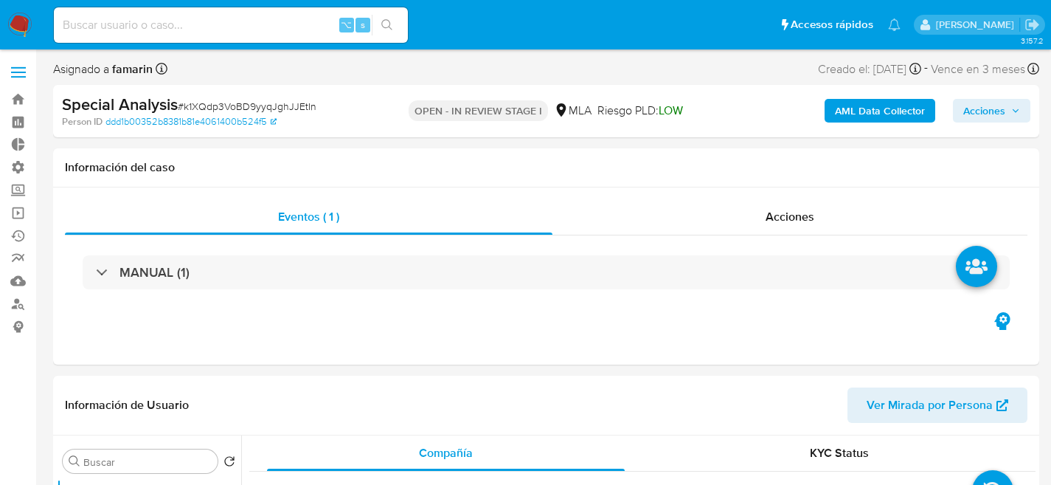
click at [266, 94] on div "Special Analysis # k1XQdp3VoBD9yyqJghJJEtIn" at bounding box center [220, 105] width 317 height 22
select select "10"
copy span "k1XQdp3VoBD9yyqJghJJEtIn"
